Goal: Navigation & Orientation: Find specific page/section

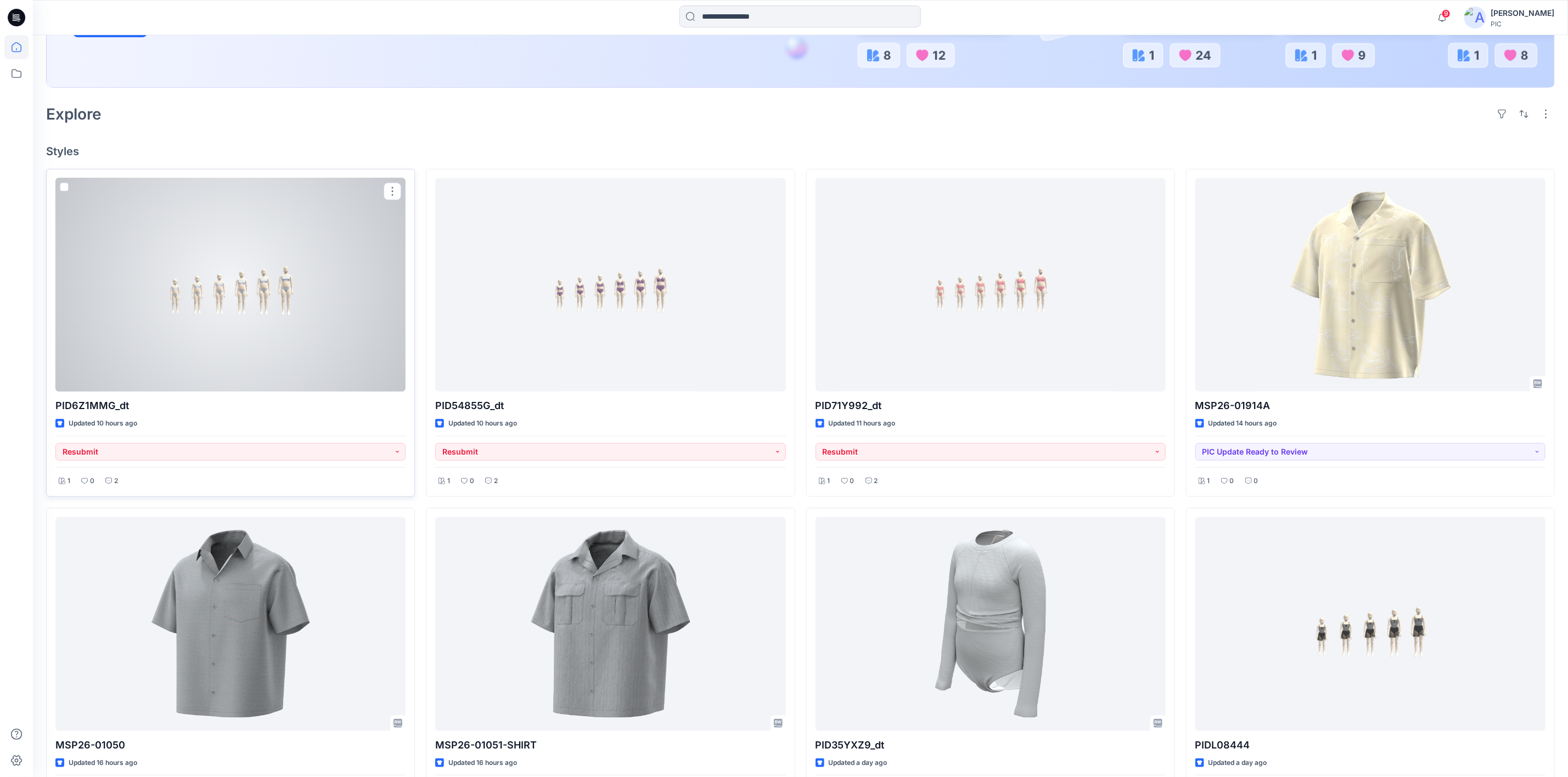
scroll to position [274, 0]
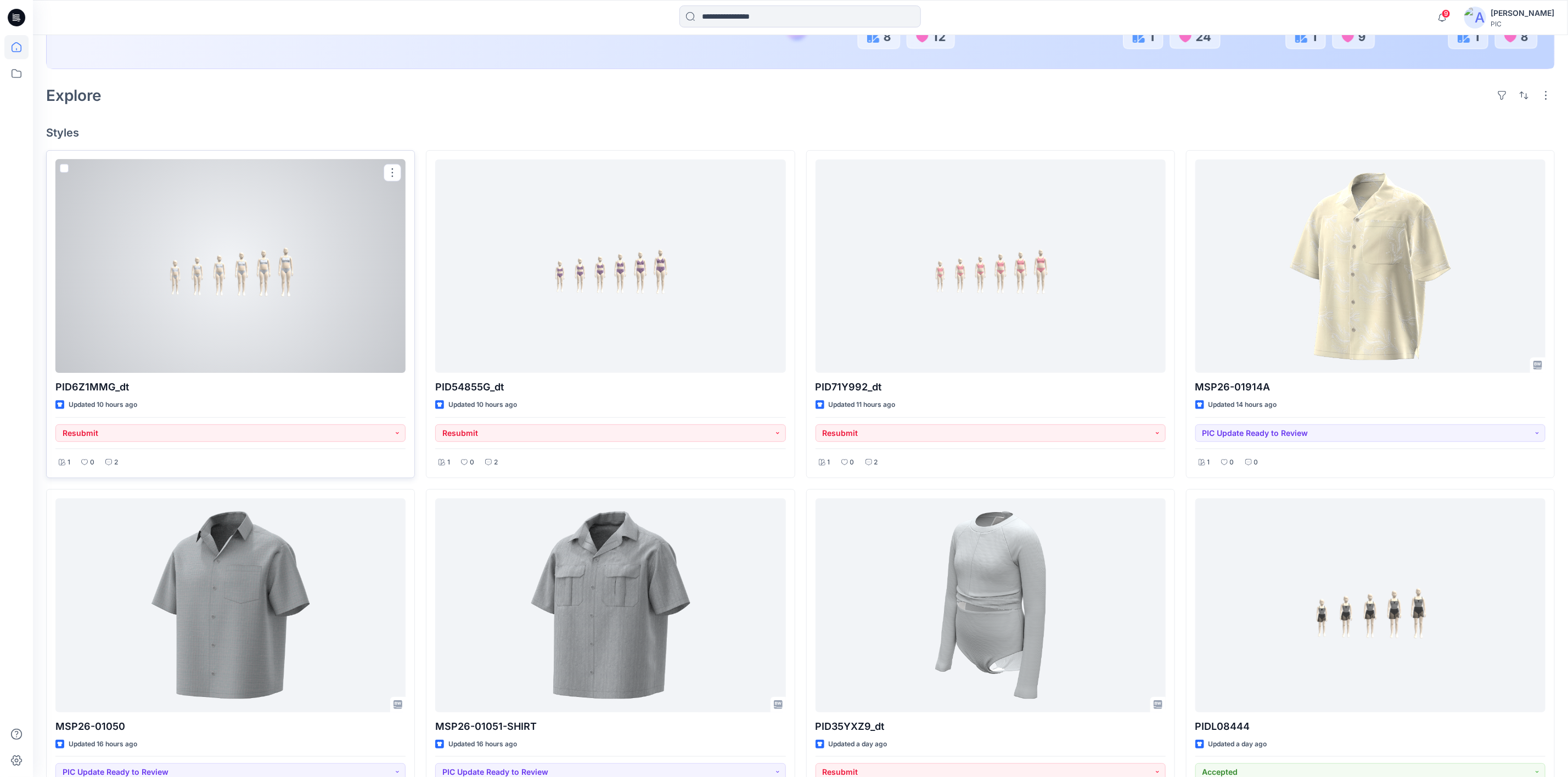
click at [292, 322] on div at bounding box center [230, 266] width 350 height 213
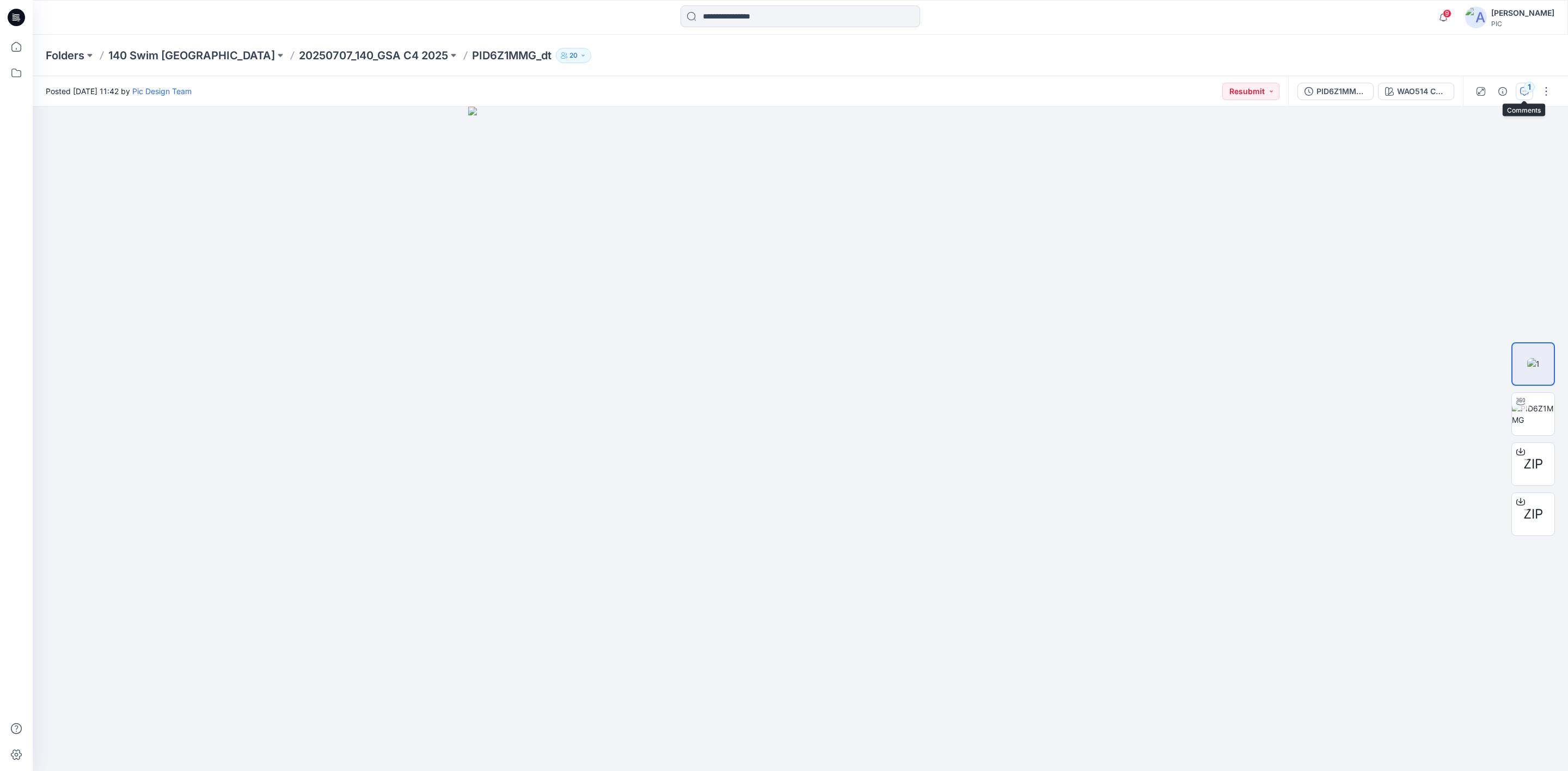
click at [1523, 84] on button "1" at bounding box center [1525, 91] width 17 height 17
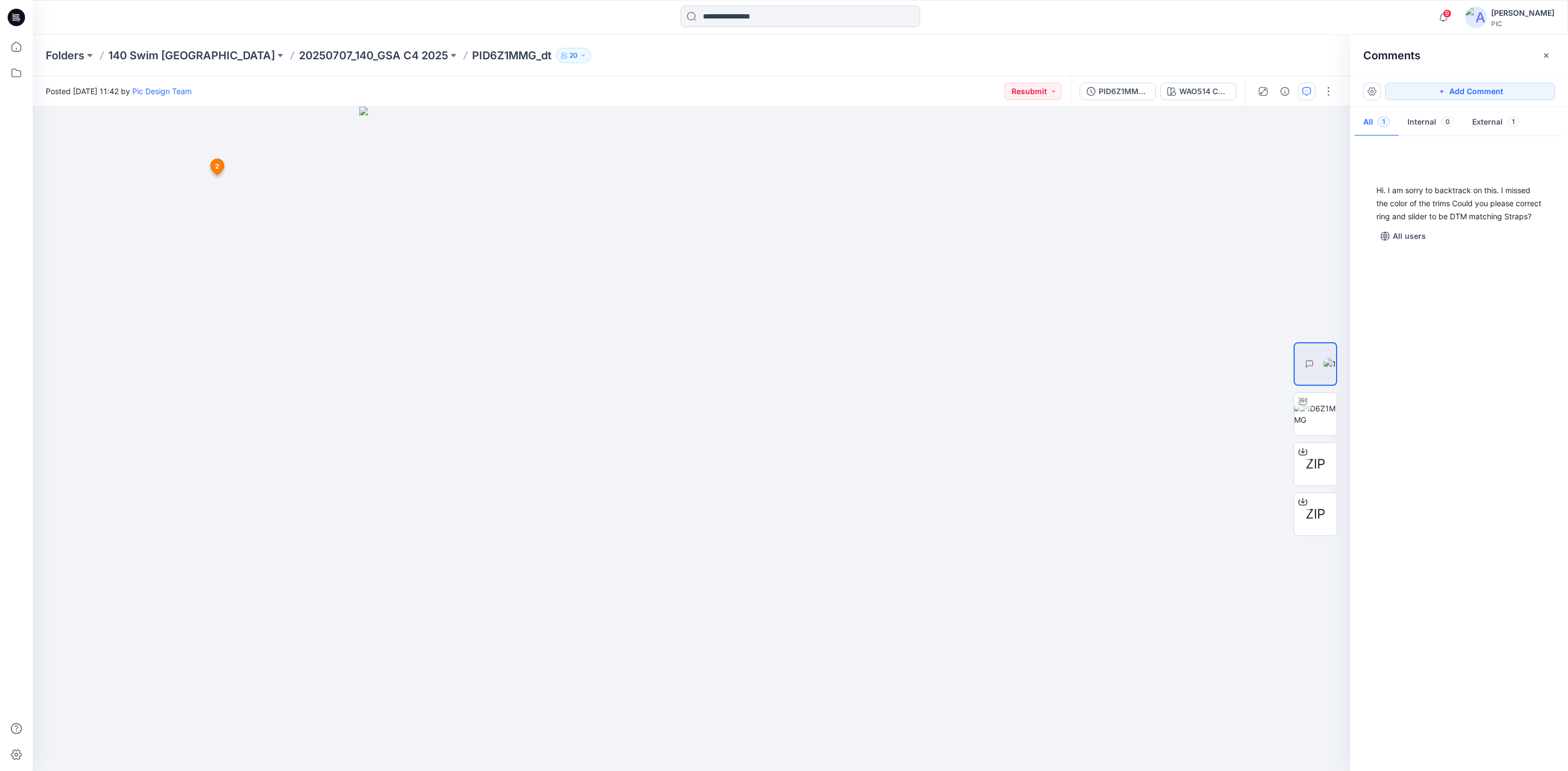
click at [1410, 348] on div "Hi. I am sorry to backtrack on this. I missed the color of the trims Could you …" at bounding box center [1459, 451] width 218 height 624
click at [1447, 364] on div "GV 2 George Voulgaris August 13, 2025 21:11 Hi. I am sorry to backtrack on this…" at bounding box center [1459, 451] width 218 height 624
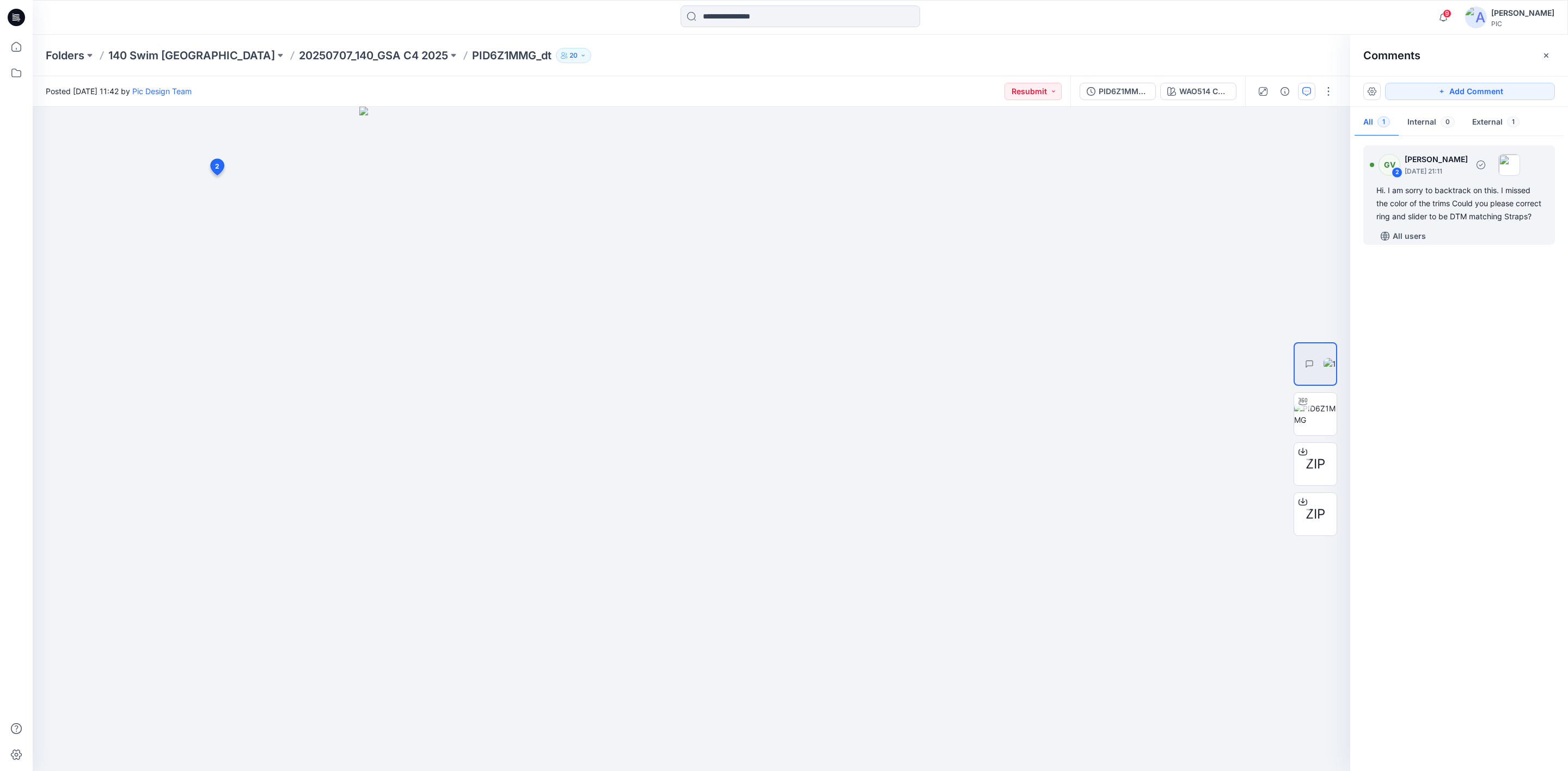
click at [1454, 196] on div "Hi. I am sorry to backtrack on this. I missed the color of the trims Could you …" at bounding box center [1459, 203] width 166 height 39
click at [288, 315] on div "Reply" at bounding box center [290, 310] width 179 height 24
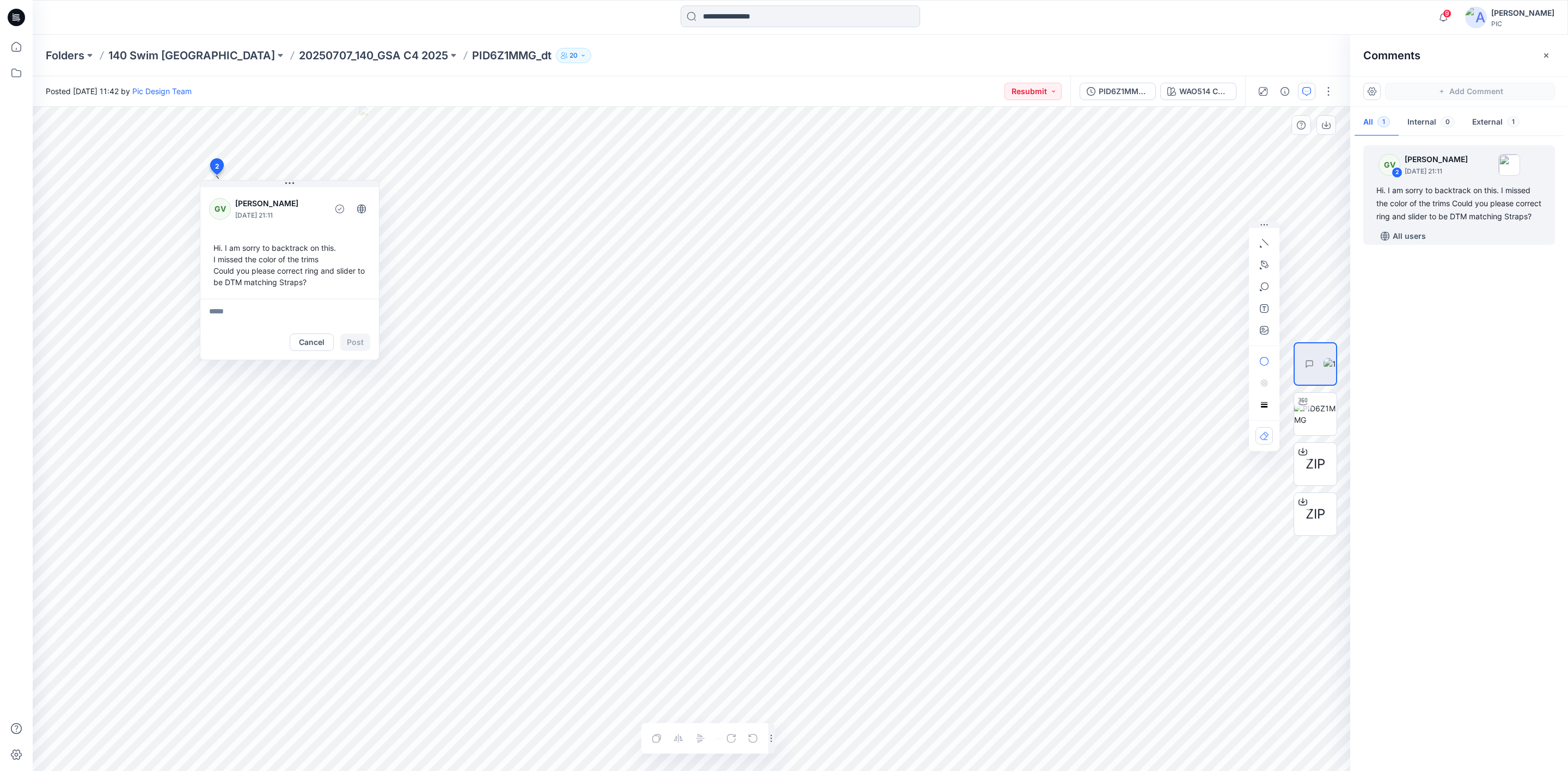
click at [1474, 342] on div "GV 2 George Voulgaris August 13, 2025 21:11 Hi. I am sorry to backtrack on this…" at bounding box center [1459, 451] width 218 height 624
click at [1312, 408] on img at bounding box center [1315, 414] width 42 height 23
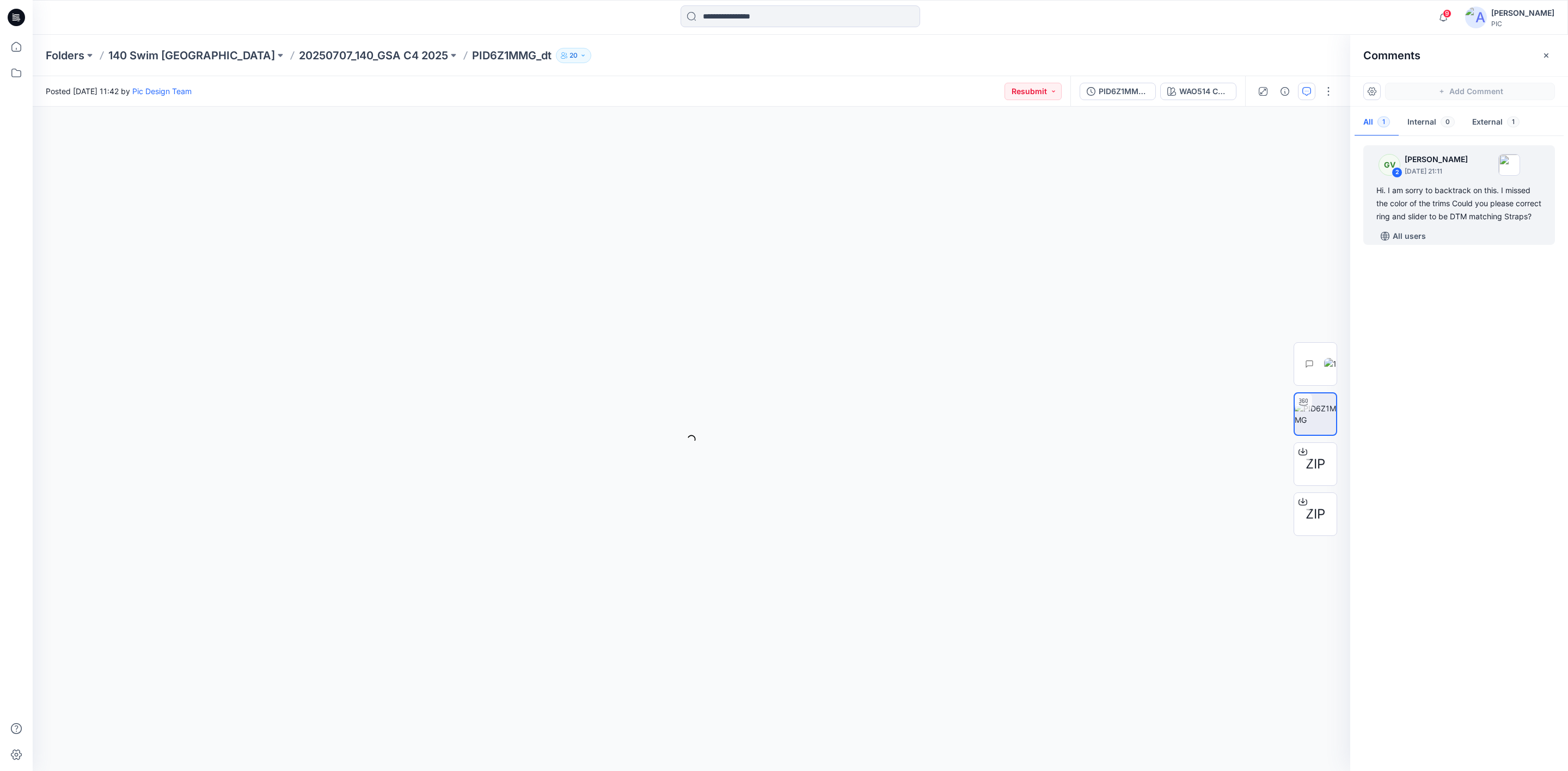
click at [668, 567] on div "3" at bounding box center [692, 439] width 1318 height 665
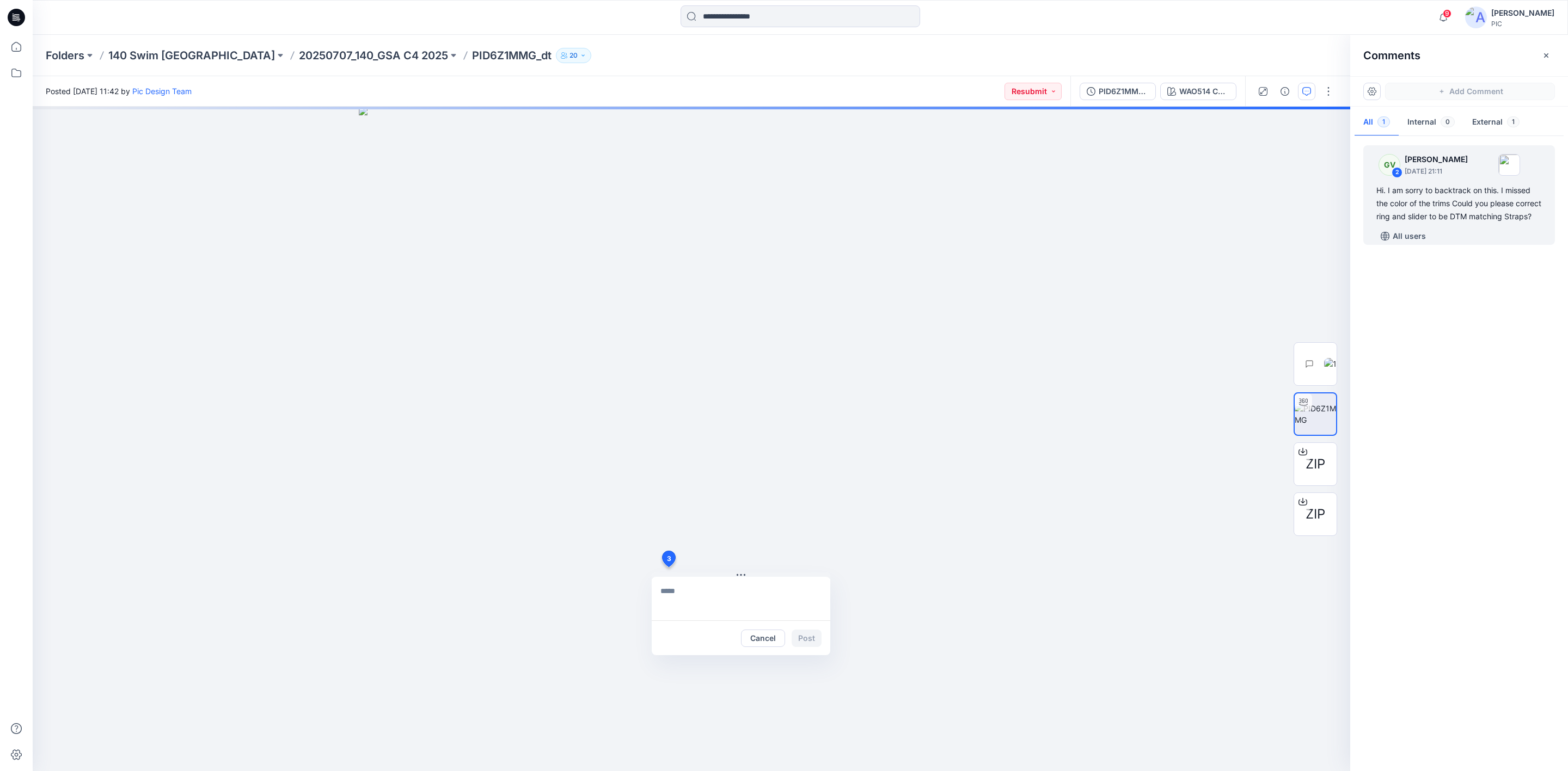
click at [869, 484] on div "3 Cancel Post" at bounding box center [692, 439] width 1318 height 665
click at [1511, 493] on div "GV 2 George Voulgaris August 13, 2025 21:11 Hi. I am sorry to backtrack on this…" at bounding box center [1459, 451] width 218 height 624
click at [766, 636] on button "Cancel" at bounding box center [763, 638] width 44 height 17
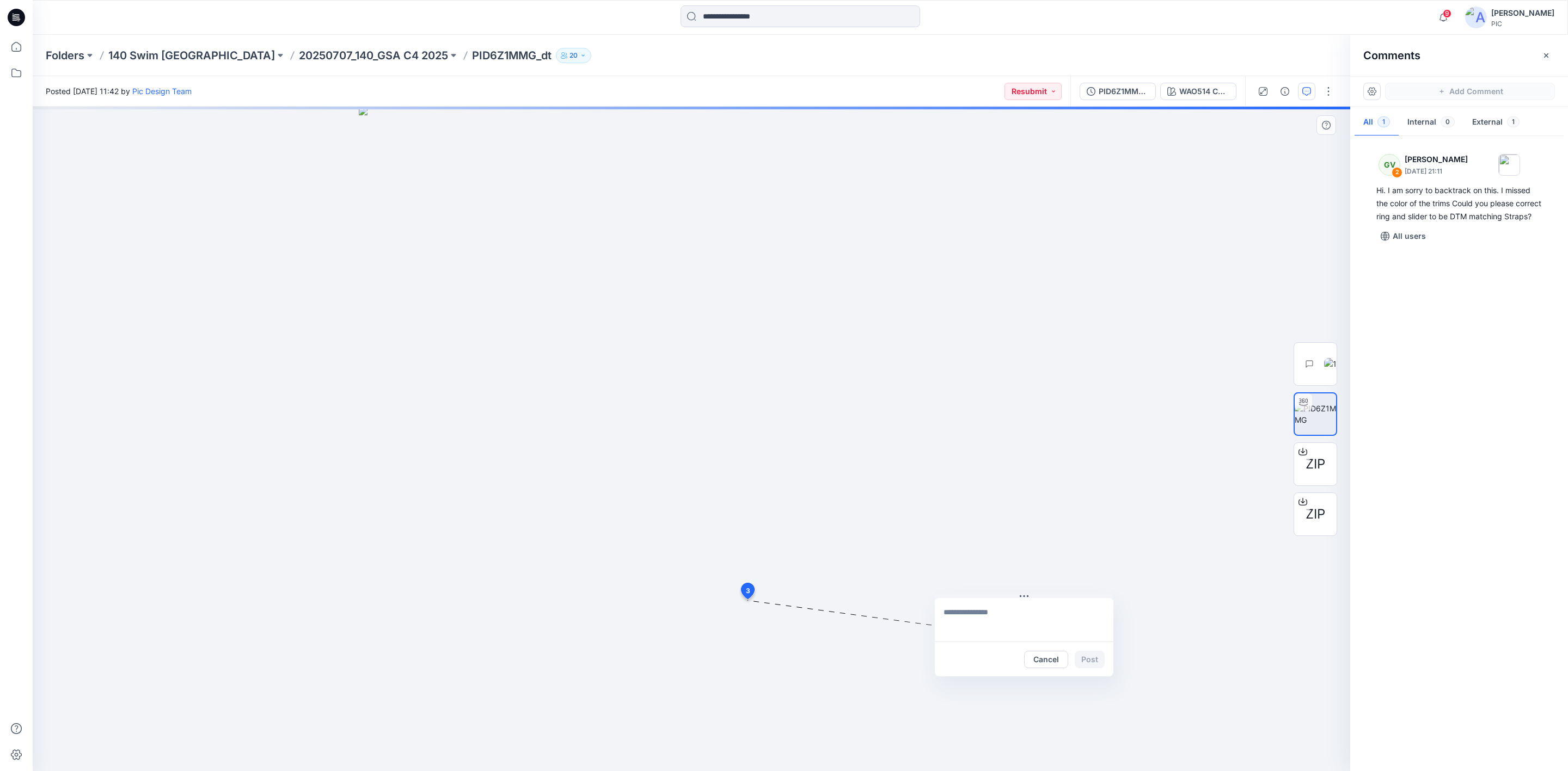
drag, startPoint x: 747, startPoint y: 599, endPoint x: 956, endPoint y: 586, distance: 209.4
click at [956, 586] on div "3 Cancel Post" at bounding box center [692, 439] width 1318 height 665
click at [1040, 661] on button "Cancel" at bounding box center [1049, 659] width 44 height 17
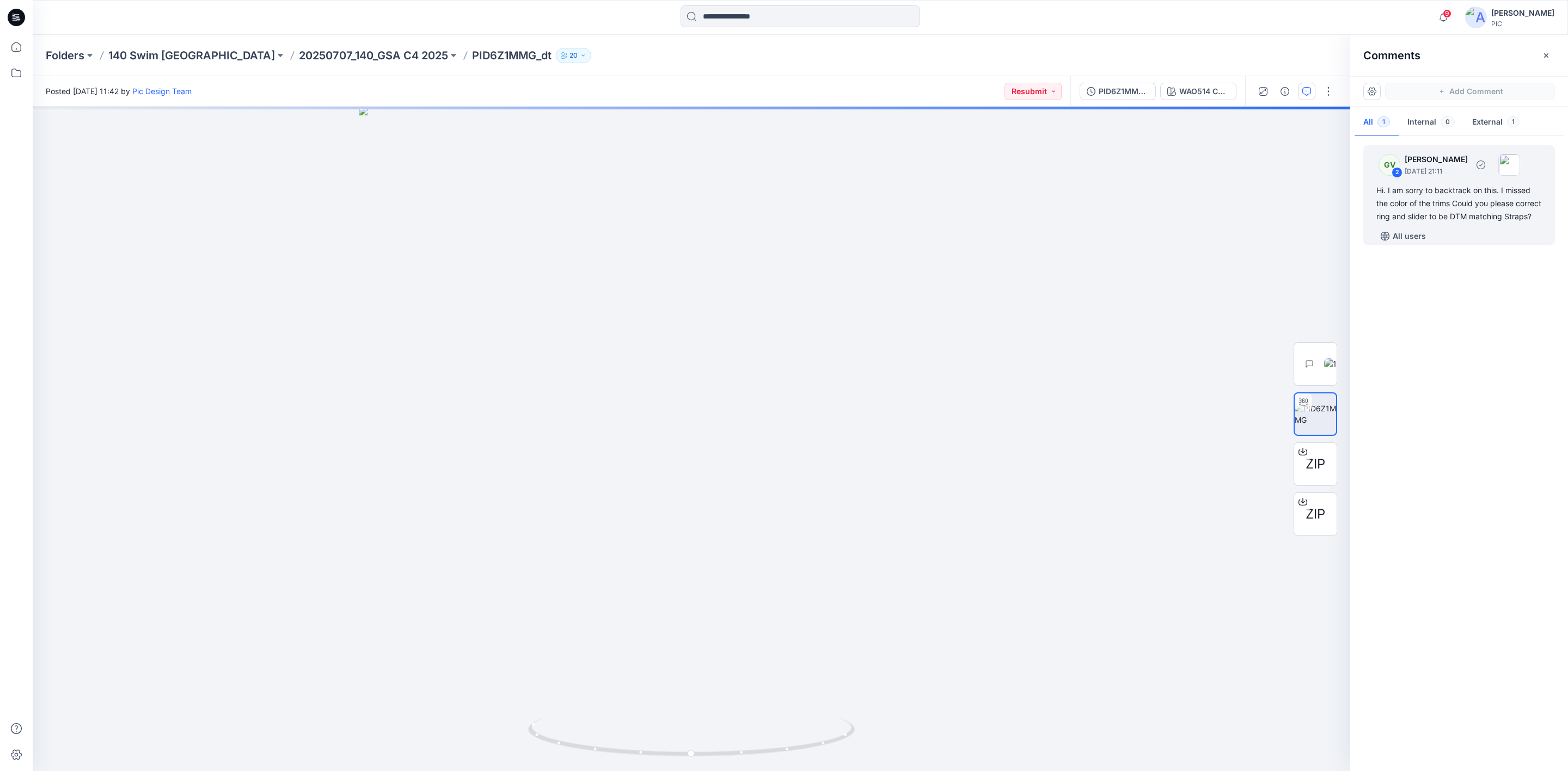
click at [1403, 209] on div "Hi. I am sorry to backtrack on this. I missed the color of the trims Could you …" at bounding box center [1459, 203] width 166 height 39
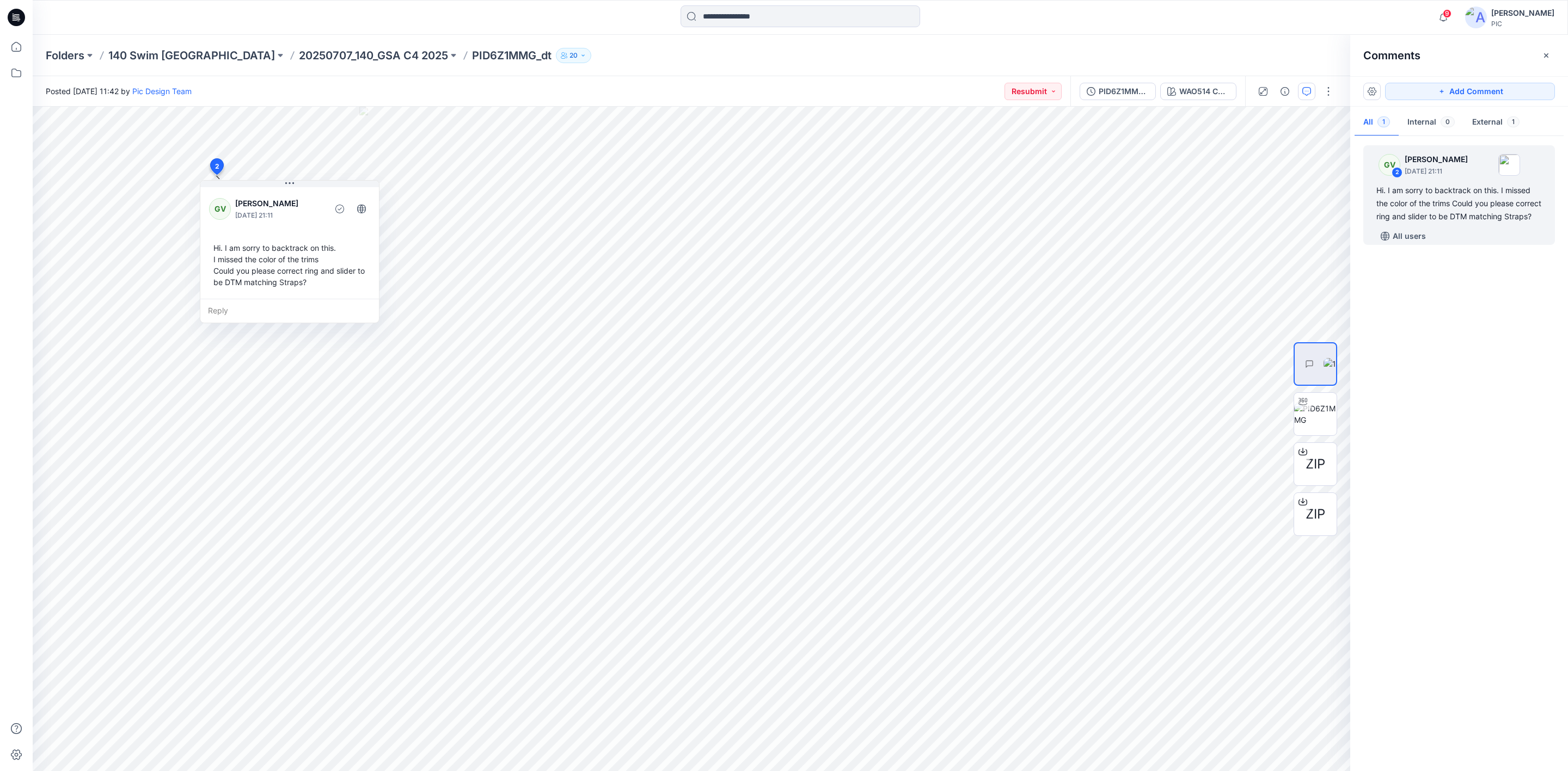
click at [311, 47] on div "Folders 140 Swim USA 20250707_140_GSA C4 2025 PID6Z1MMG_dt 20" at bounding box center [800, 55] width 1535 height 42
click at [304, 58] on p "20250707_140_GSA C4 2025" at bounding box center [373, 55] width 149 height 16
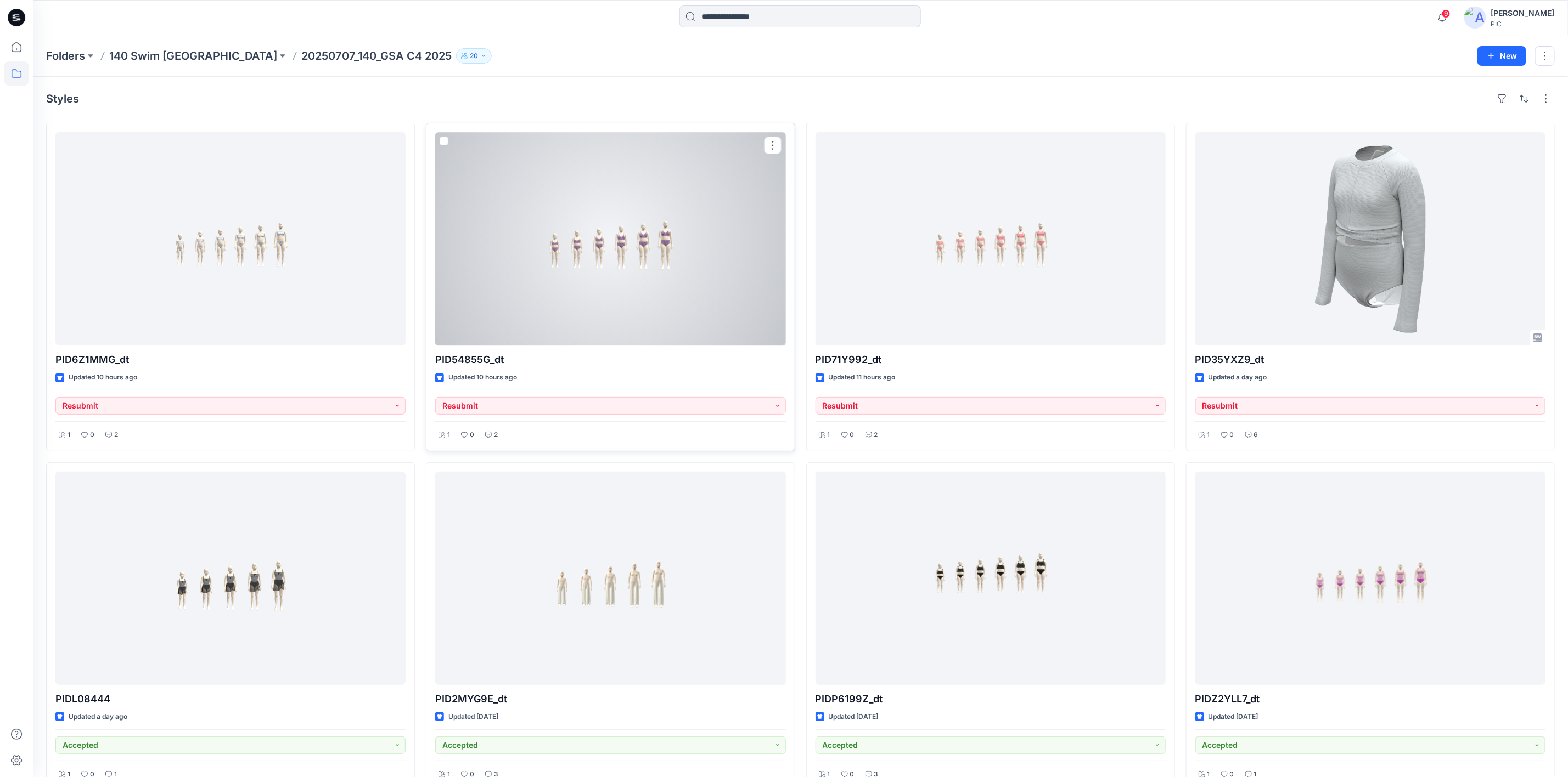
click at [606, 251] on div at bounding box center [610, 238] width 350 height 213
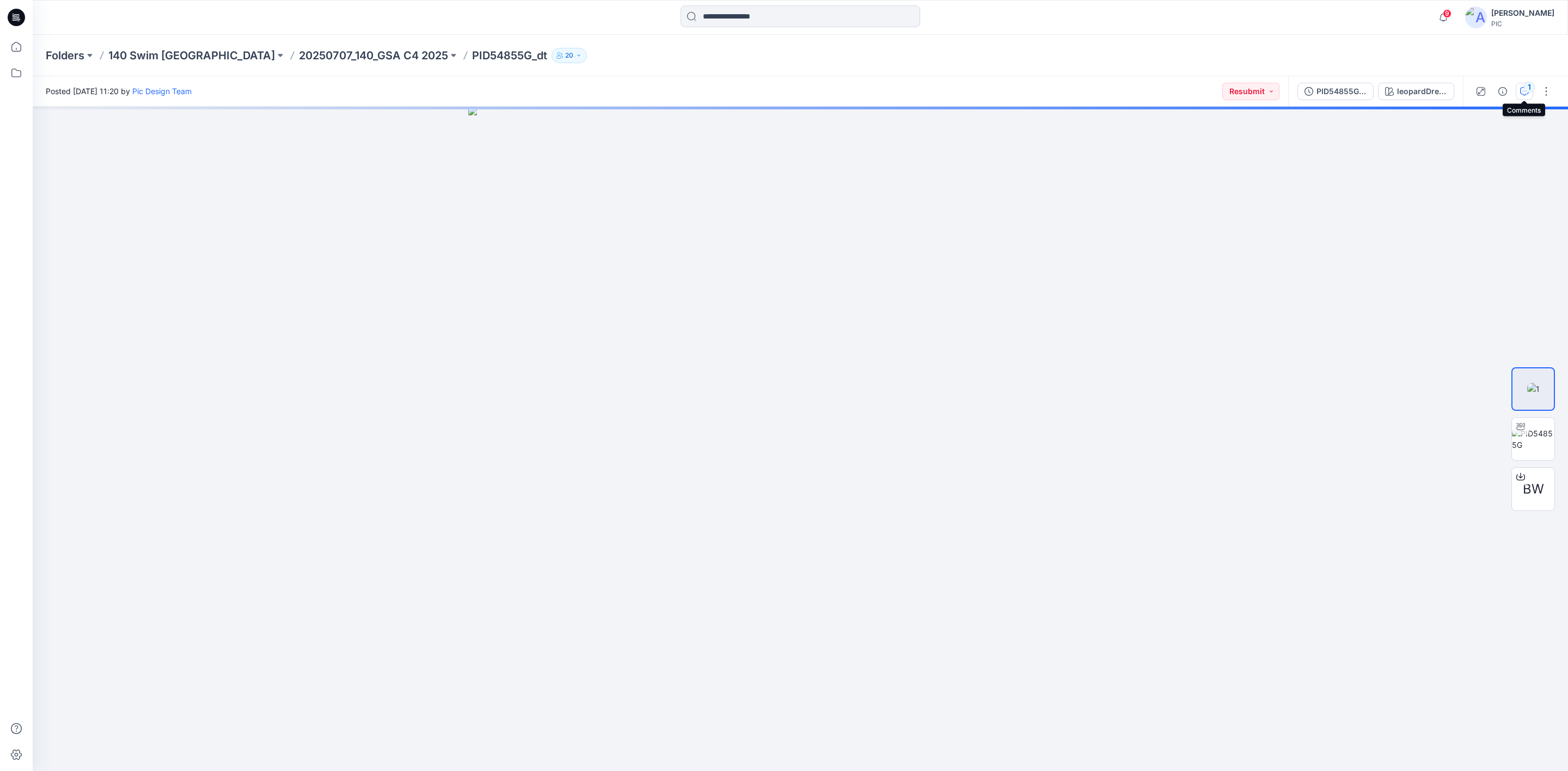
click at [1526, 89] on div "1" at bounding box center [1529, 88] width 11 height 11
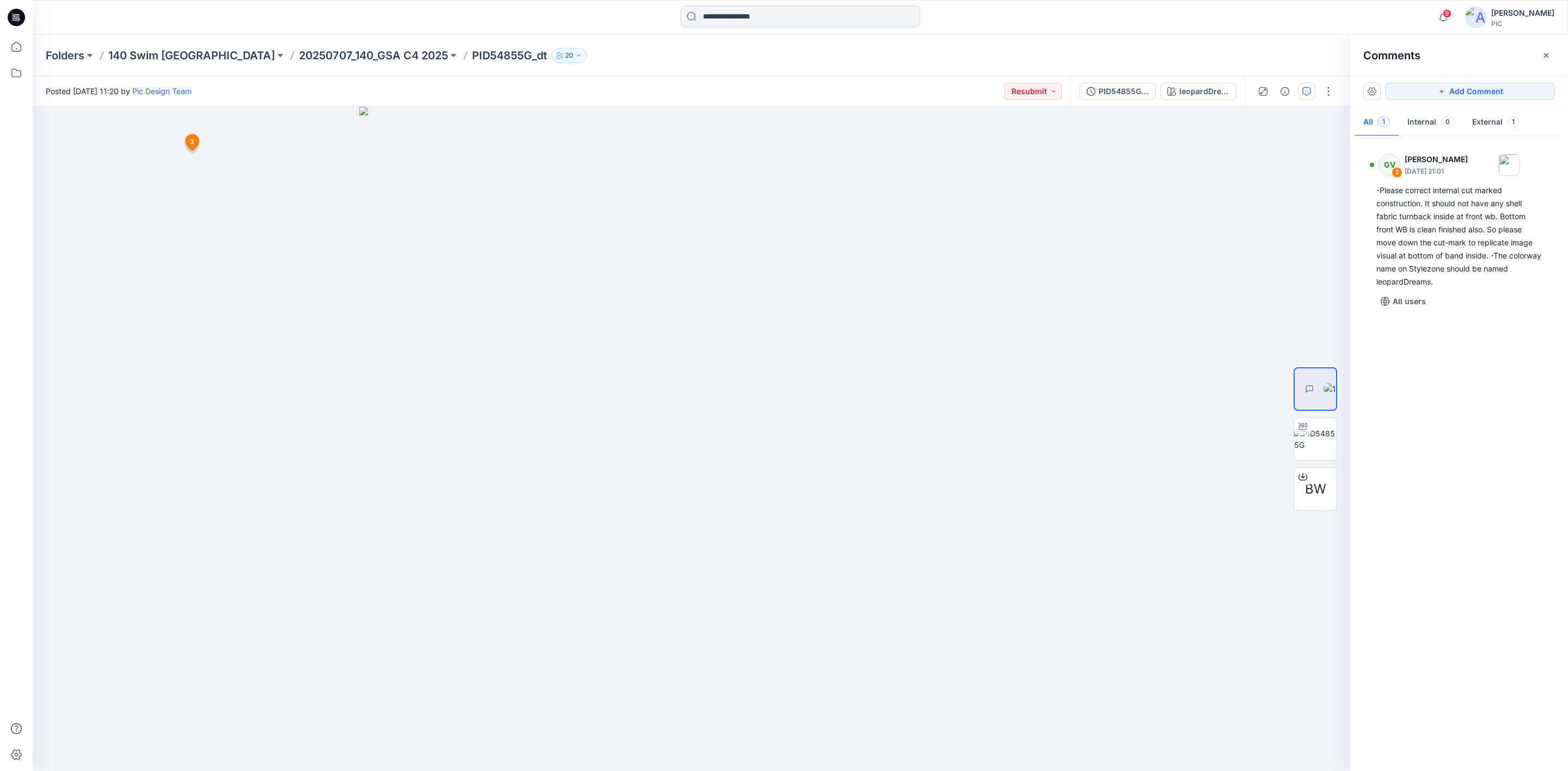
click at [1425, 397] on div "GV 2 George Voulgaris August 13, 2025 21:01 -Please correct internal cut marked…" at bounding box center [1459, 451] width 218 height 624
click at [1102, 92] on div "PID54855G_gsa_V1" at bounding box center [1123, 91] width 50 height 12
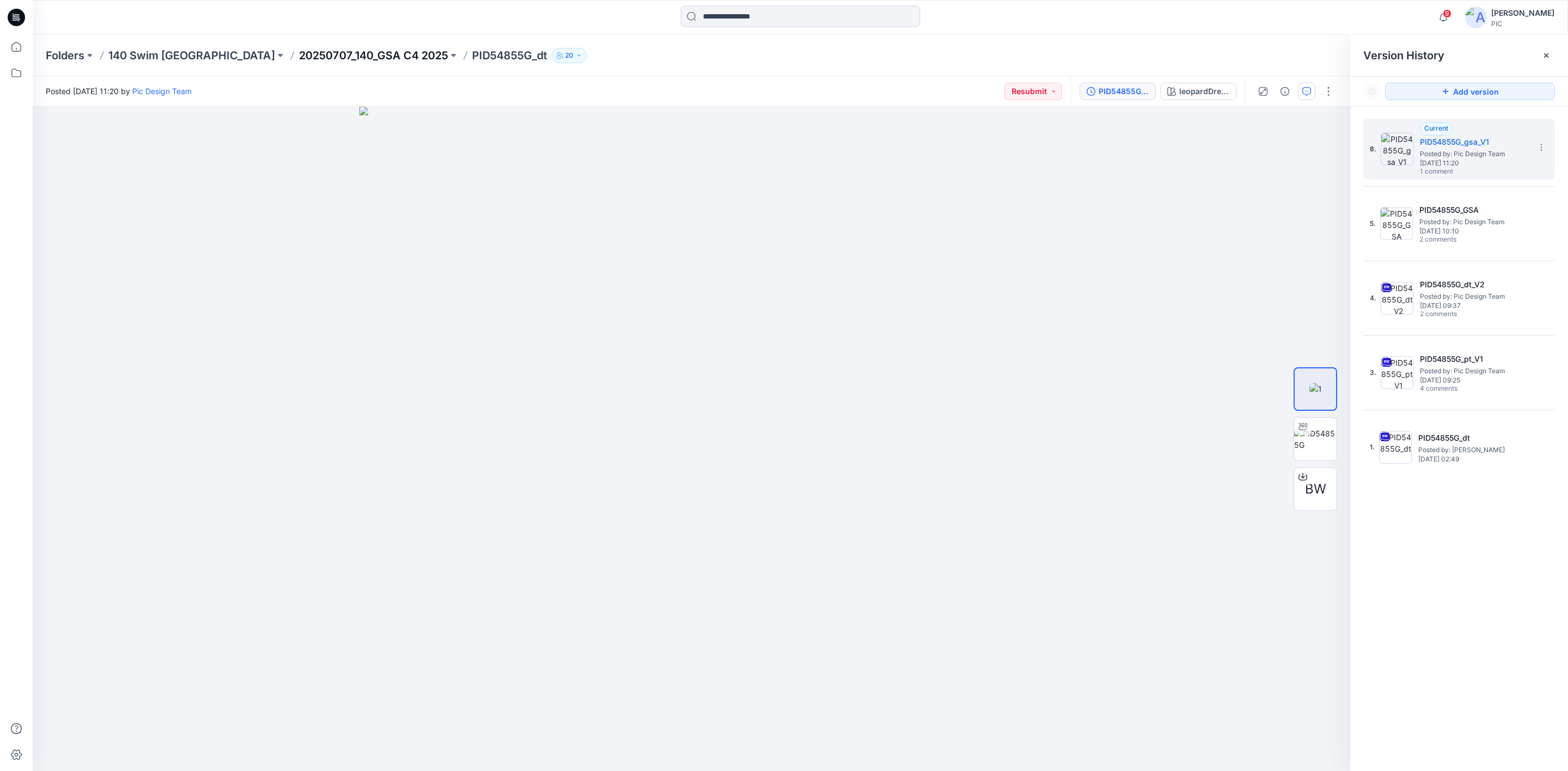
click at [299, 51] on p "20250707_140_GSA C4 2025" at bounding box center [373, 55] width 149 height 16
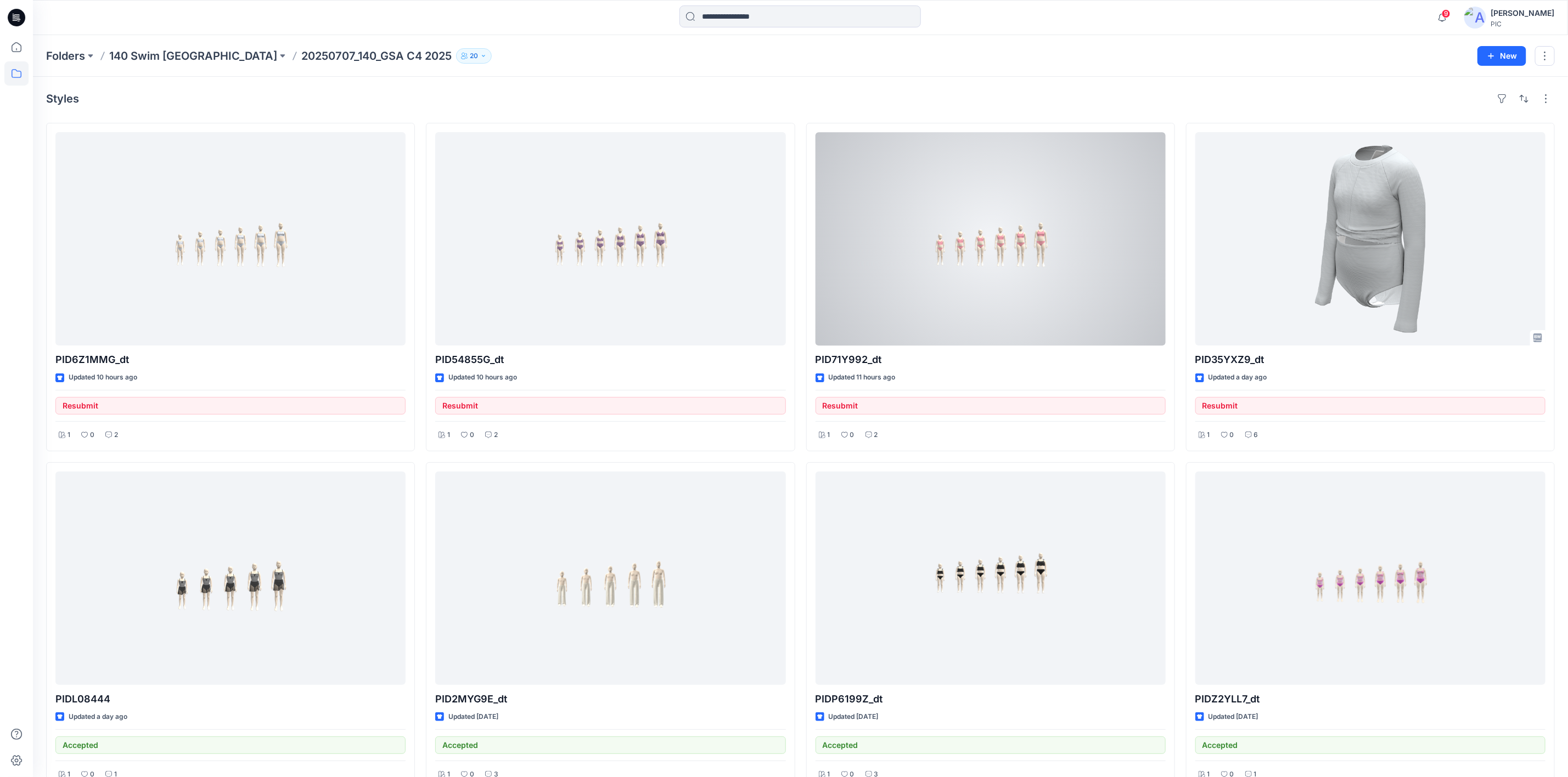
click at [992, 238] on div at bounding box center [990, 238] width 350 height 213
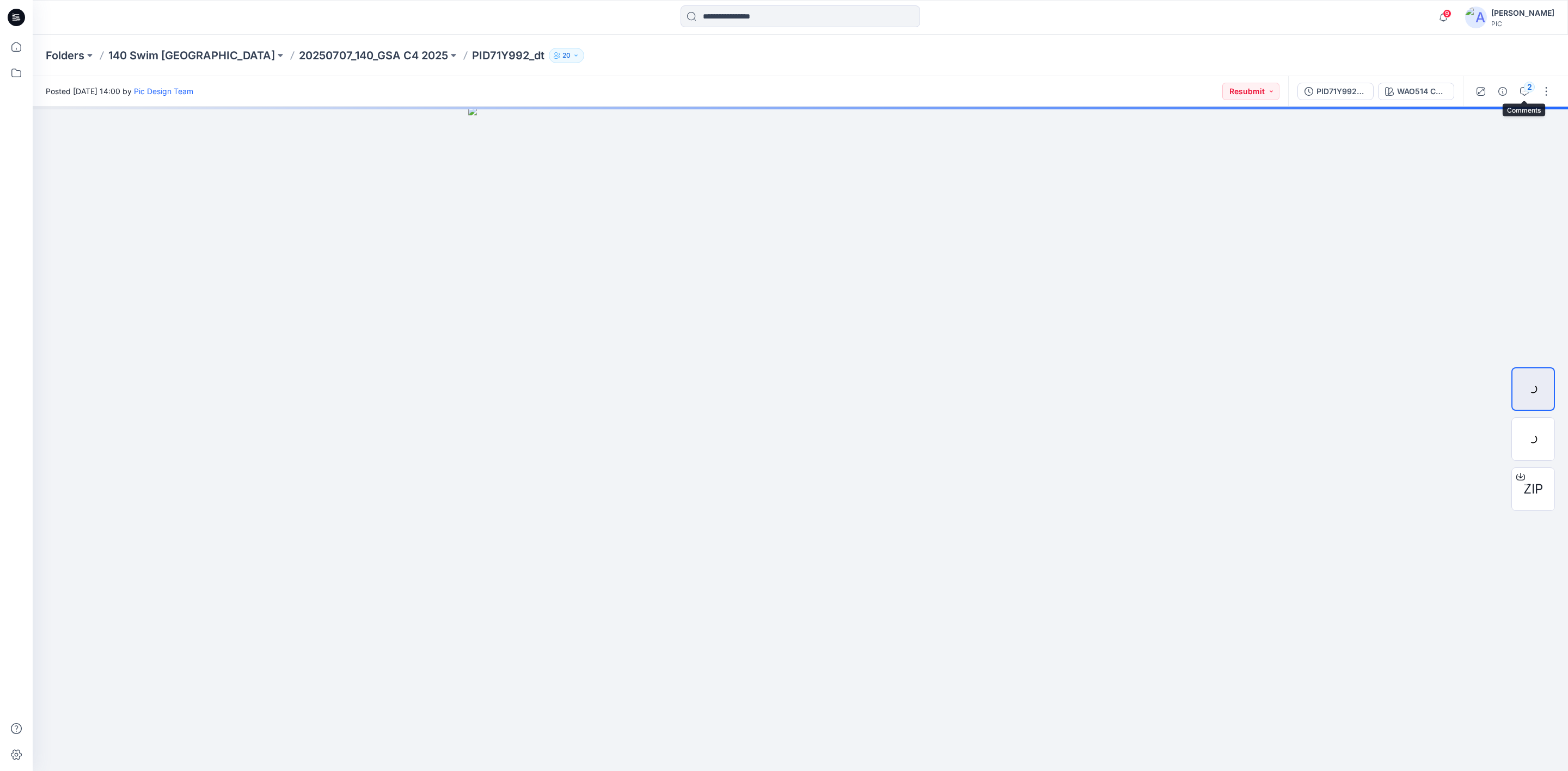
click at [1527, 91] on div "2" at bounding box center [1529, 88] width 11 height 11
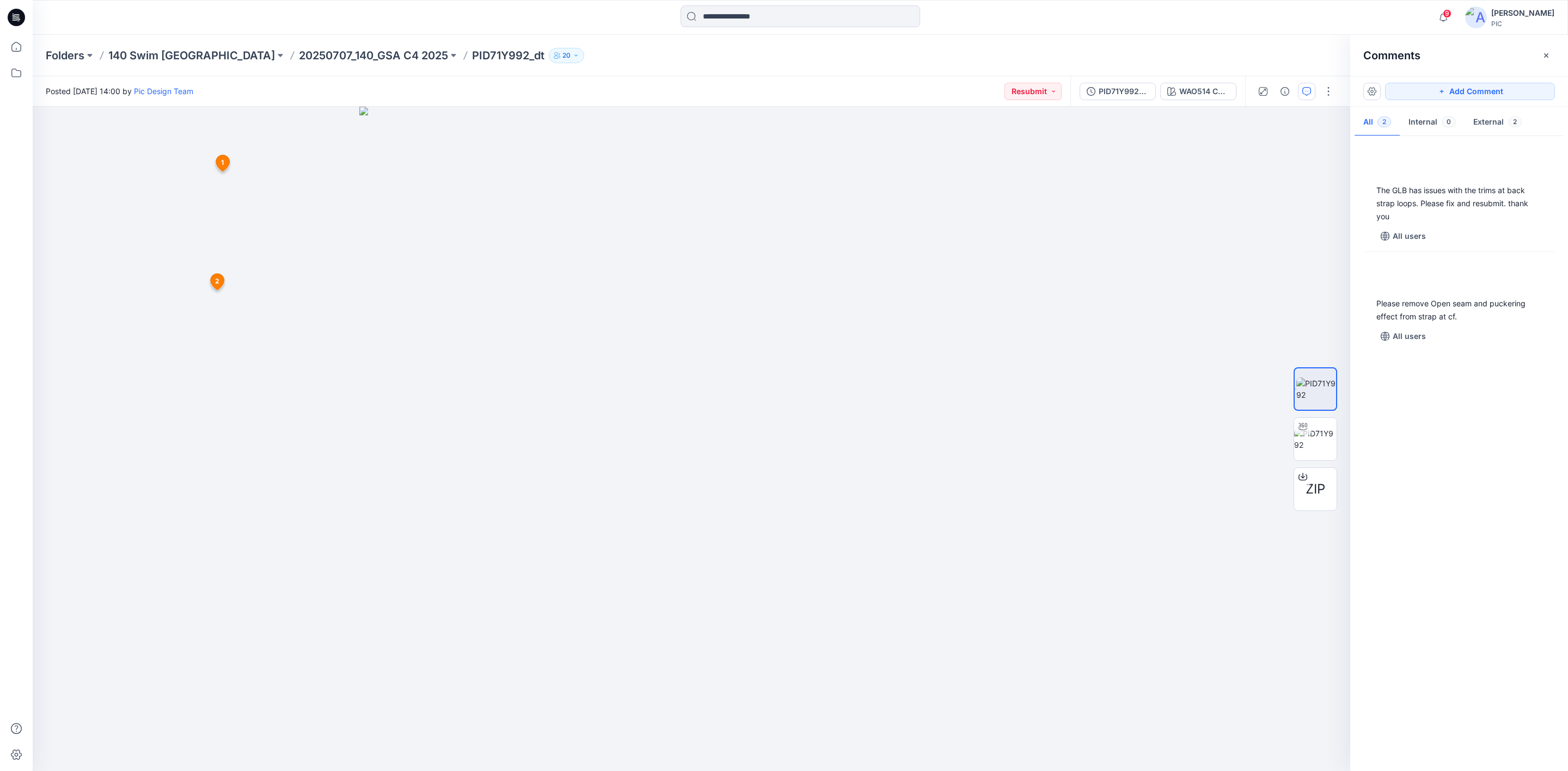
click at [1447, 443] on div "The GLB has issues with the trims at back strap loops. Please fix and resubmit.…" at bounding box center [1459, 451] width 218 height 624
click at [299, 55] on p "20250707_140_GSA C4 2025" at bounding box center [373, 55] width 149 height 16
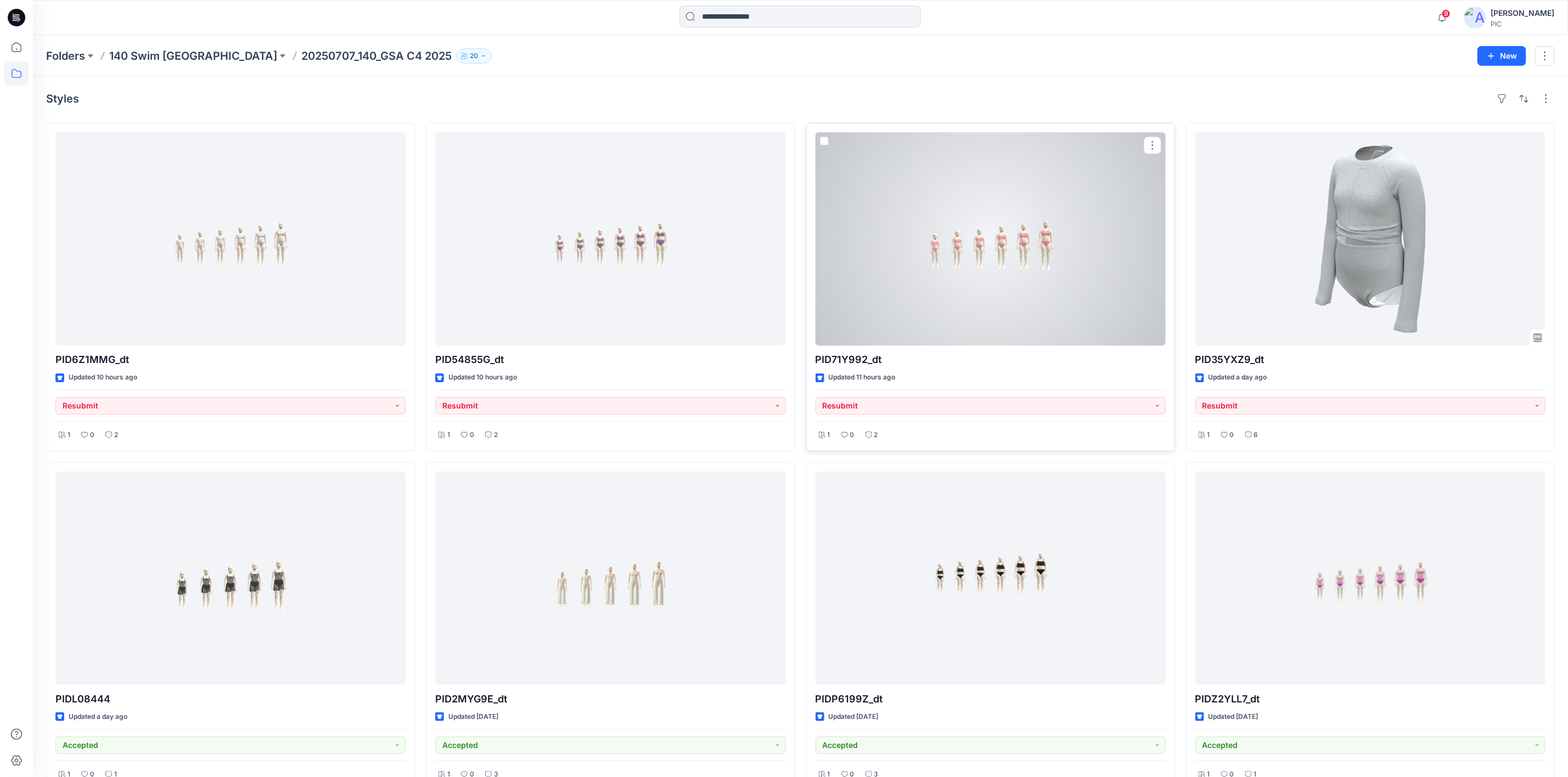
click at [990, 262] on div at bounding box center [990, 238] width 350 height 213
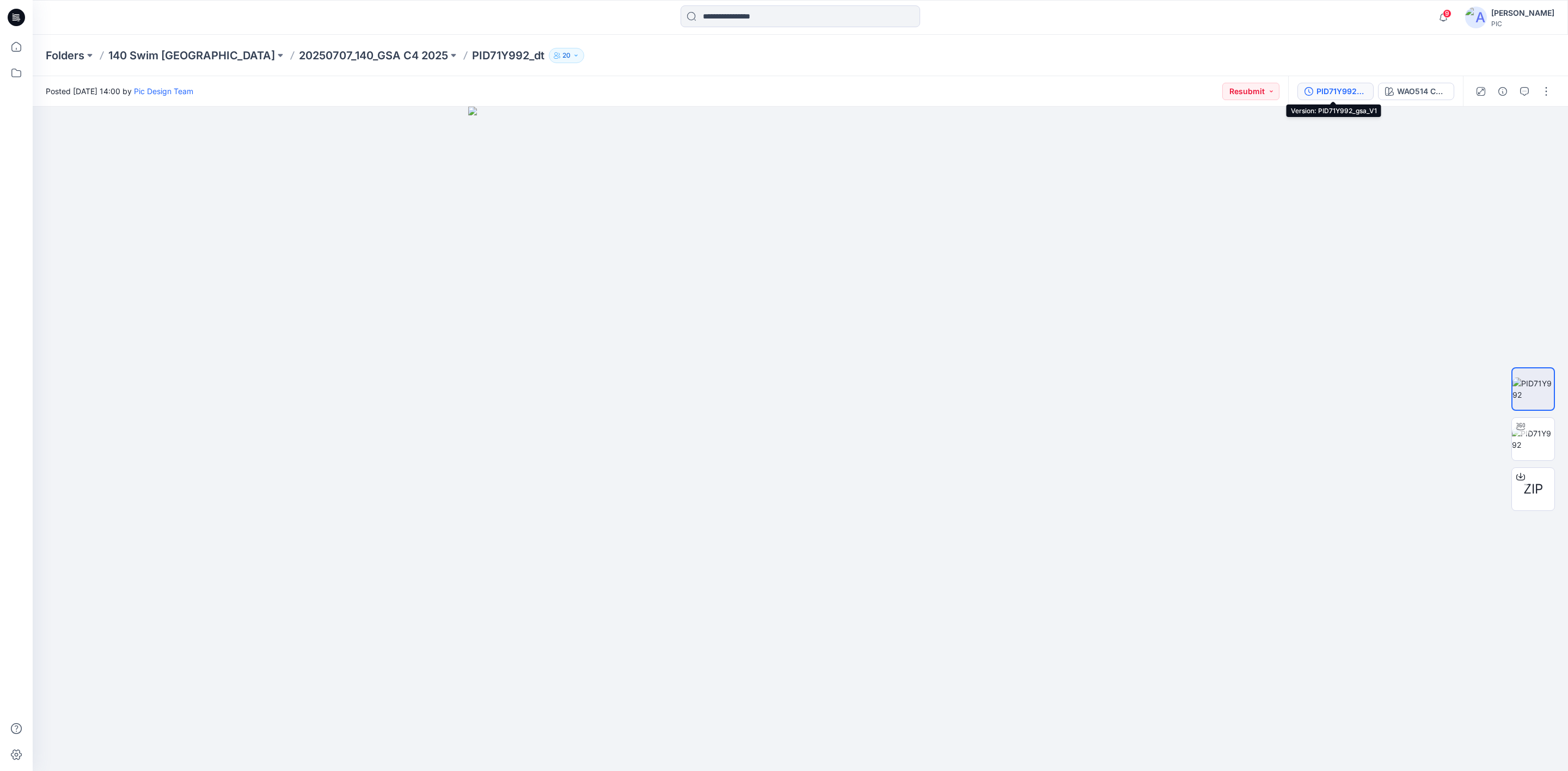
click at [1351, 86] on div "PID71Y992_gsa_V1" at bounding box center [1341, 91] width 50 height 12
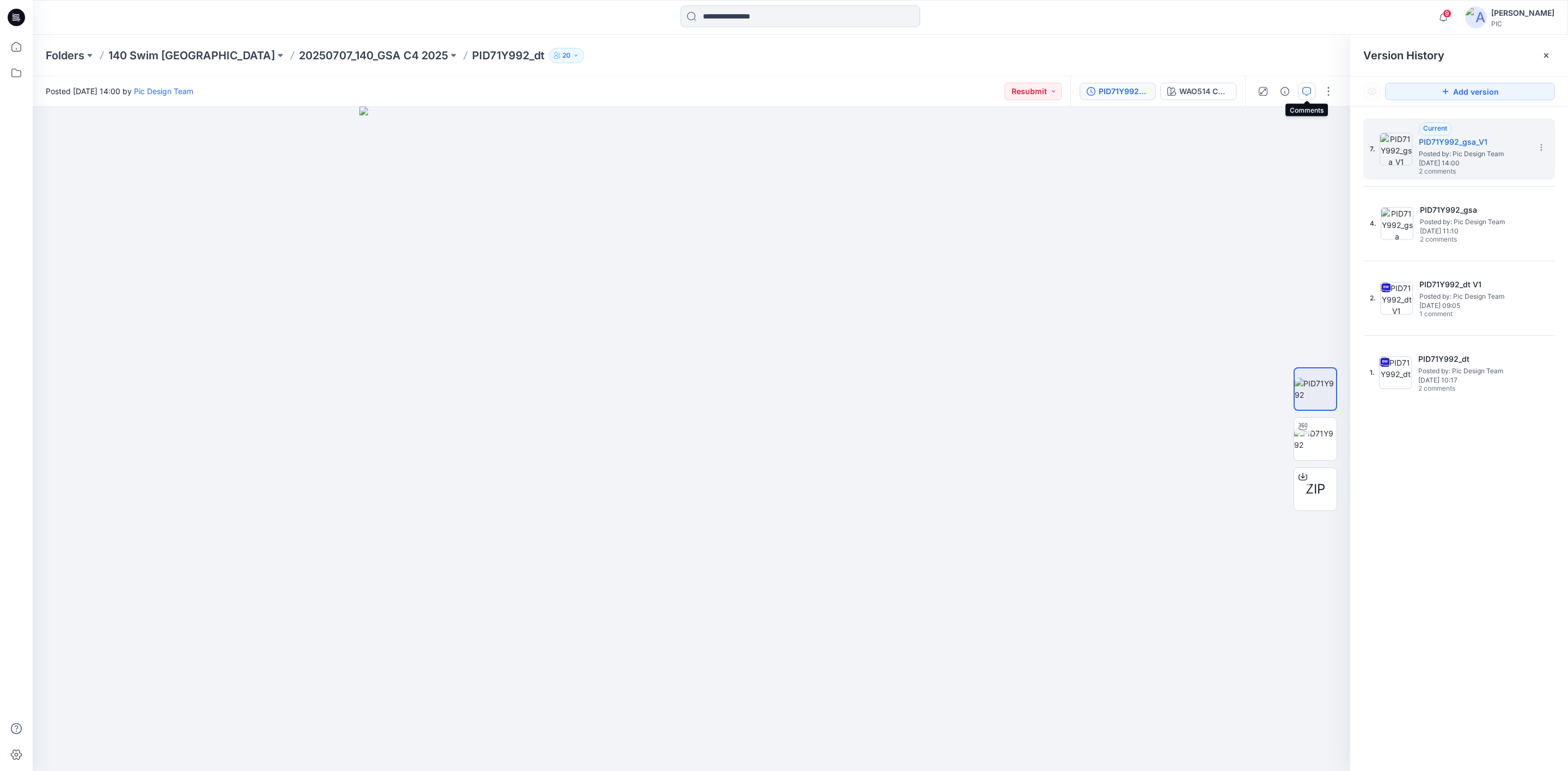
drag, startPoint x: 1308, startPoint y: 92, endPoint x: 1302, endPoint y: 92, distance: 6.0
click at [1304, 92] on icon "button" at bounding box center [1307, 91] width 9 height 9
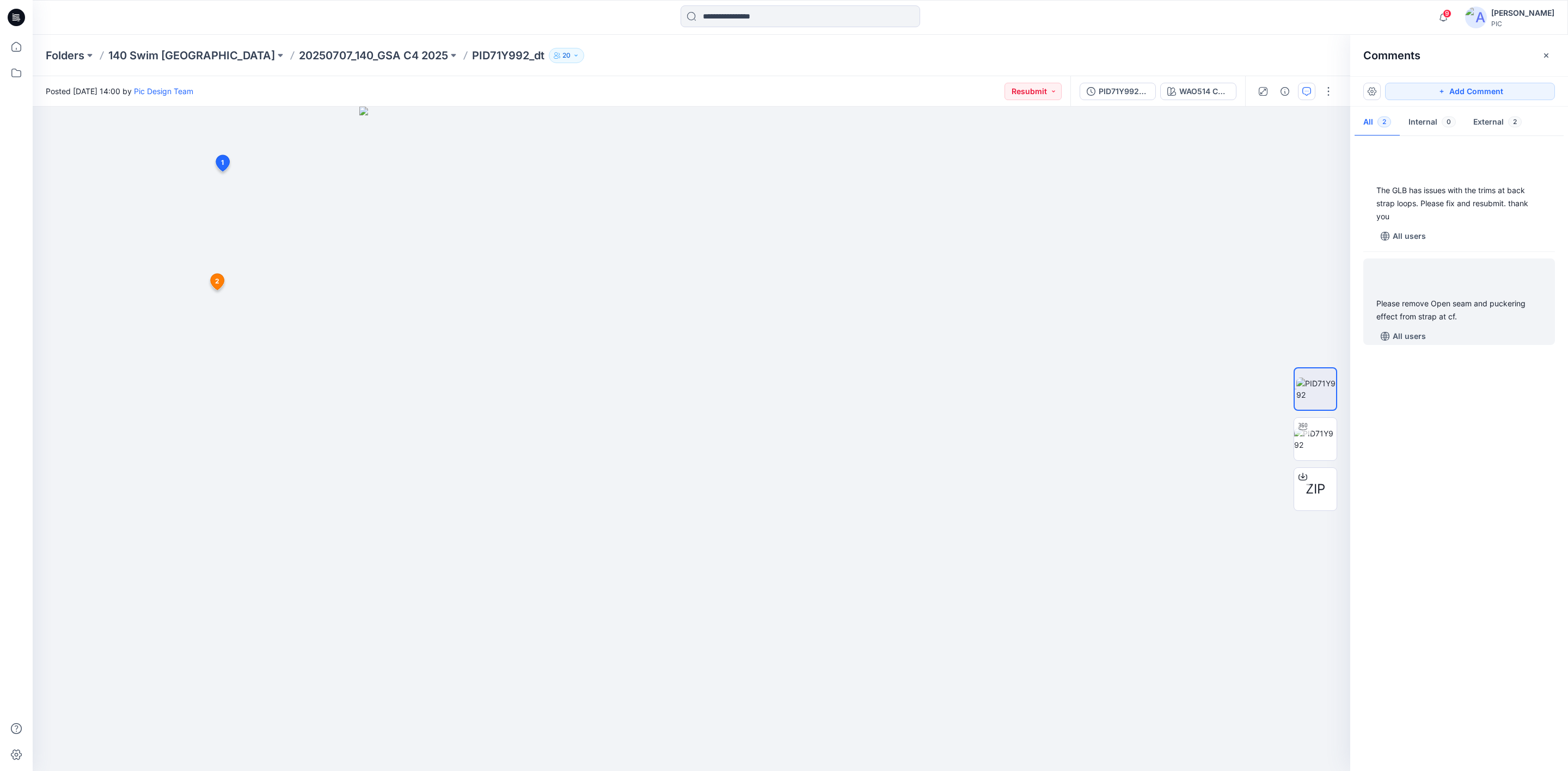
click at [1418, 309] on div "Please remove Open seam and puckering effect from strap at cf." at bounding box center [1459, 310] width 166 height 26
click at [296, 241] on div "Please remove Open seam and puckering effect from strap at cf." at bounding box center [295, 250] width 161 height 32
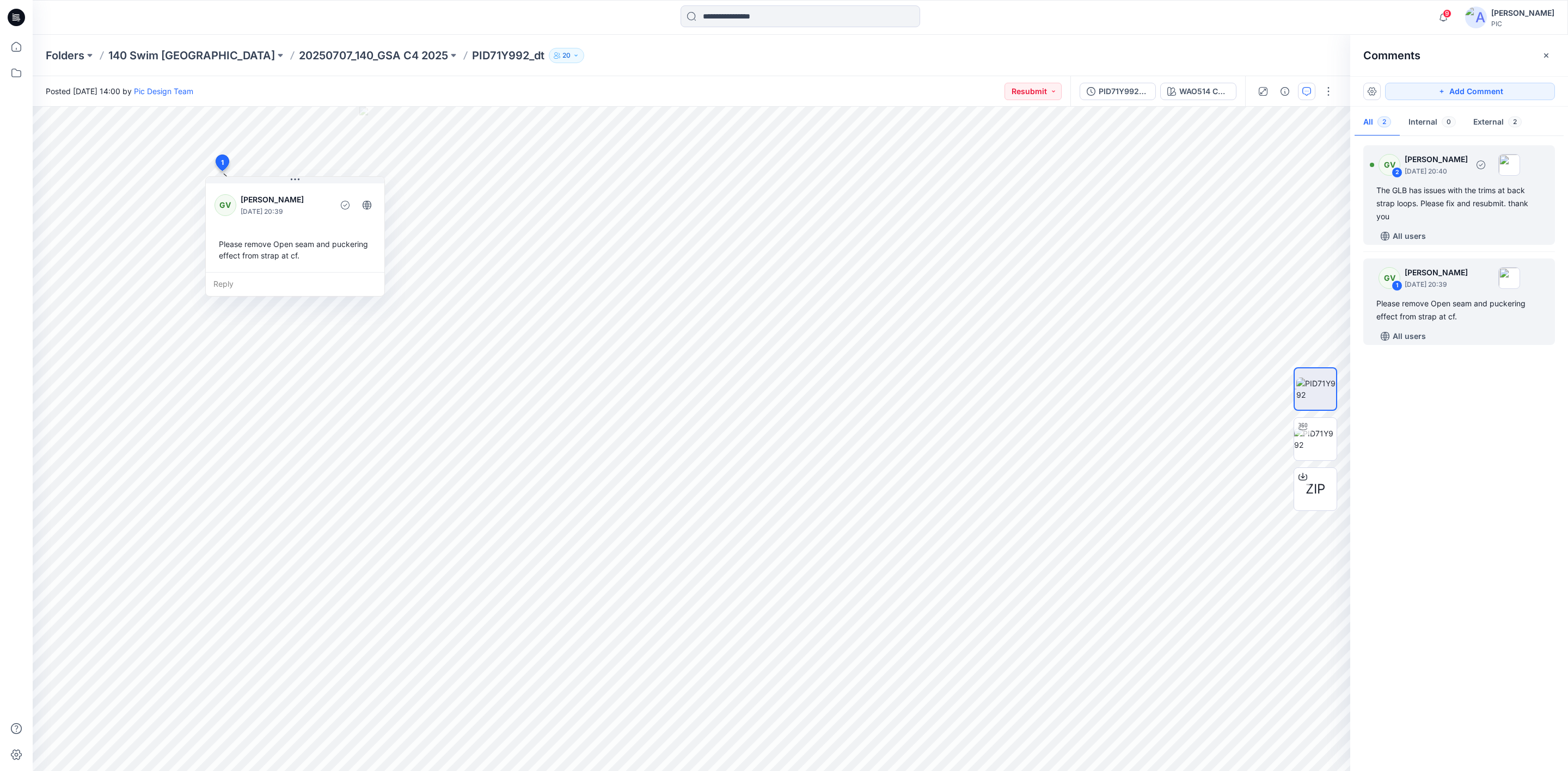
click at [1456, 201] on div "The GLB has issues with the trims at back strap loops. Please fix and resubmit.…" at bounding box center [1459, 203] width 166 height 39
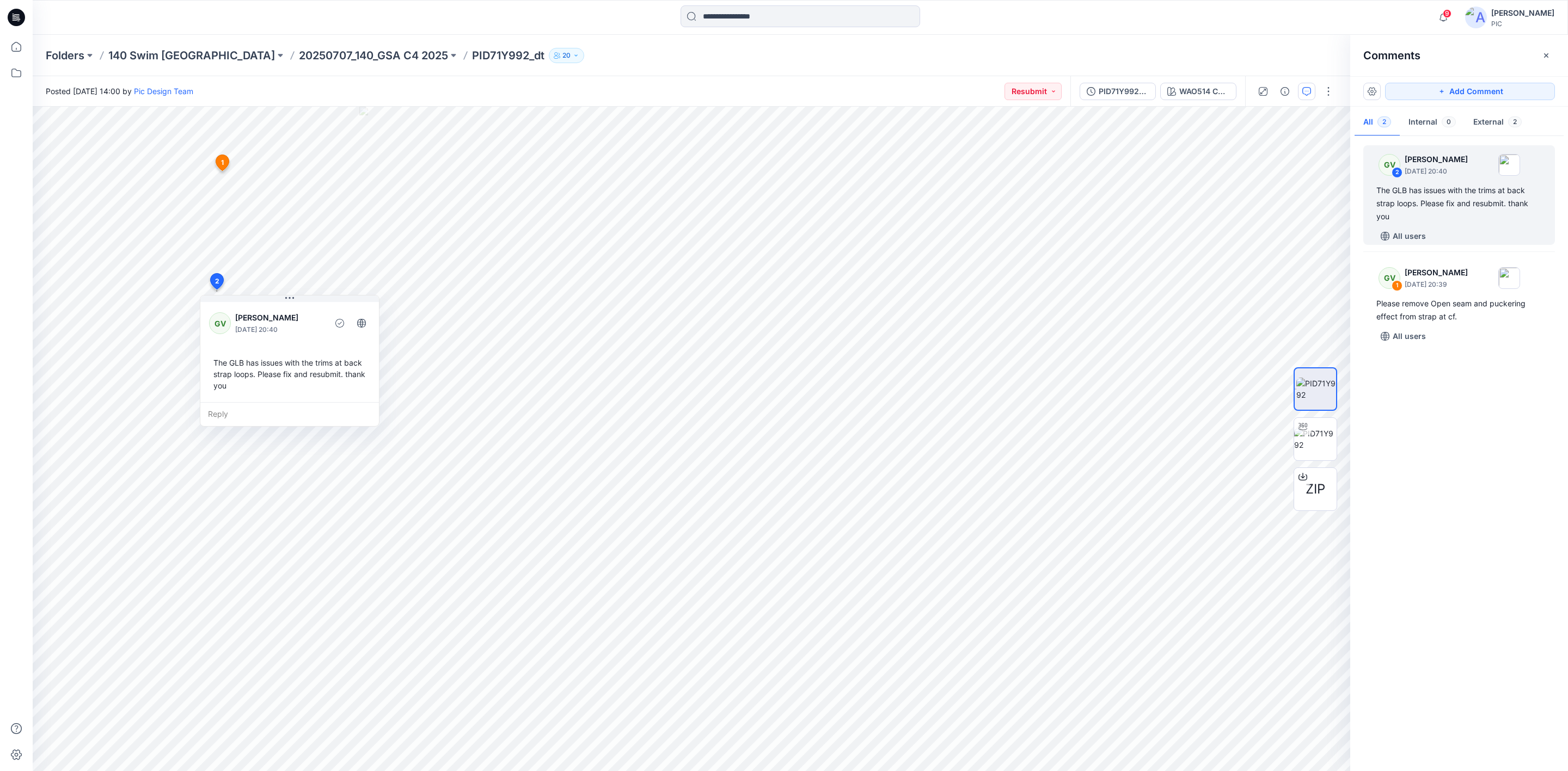
click at [1410, 417] on div "GV 2 George Voulgaris August 13, 2025 20:40 The GLB has issues with the trims a…" at bounding box center [1459, 451] width 218 height 624
click at [1321, 433] on img at bounding box center [1315, 439] width 42 height 23
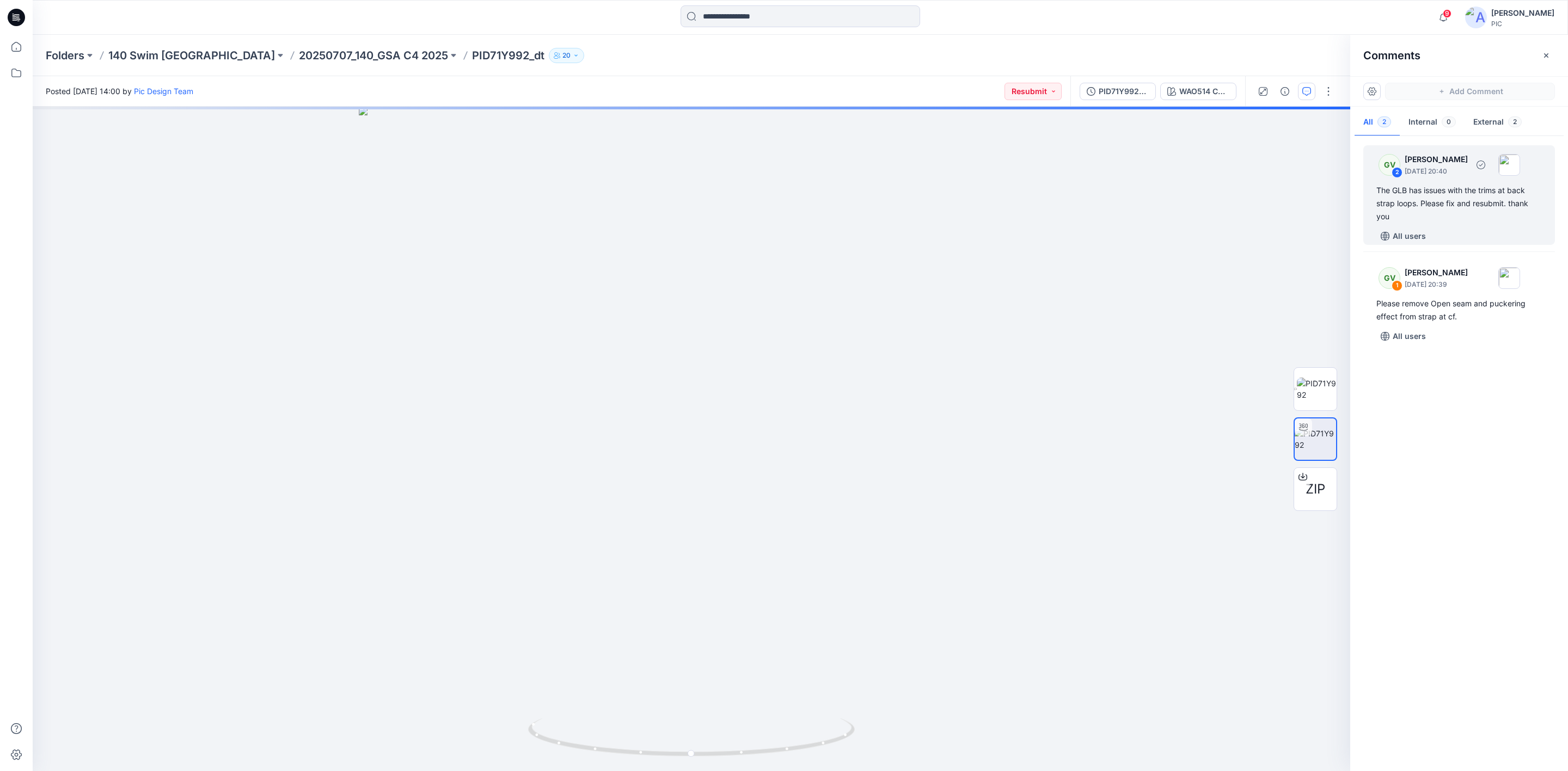
click at [1423, 216] on div "The GLB has issues with the trims at back strap loops. Please fix and resubmit.…" at bounding box center [1459, 203] width 166 height 39
click at [1433, 193] on div "The GLB has issues with the trims at back strap loops. Please fix and resubmit.…" at bounding box center [1459, 203] width 166 height 39
click at [1444, 474] on div "GV 2 George Voulgaris August 13, 2025 20:40 The GLB has issues with the trims a…" at bounding box center [1459, 451] width 218 height 624
click at [1317, 384] on img at bounding box center [1316, 389] width 40 height 23
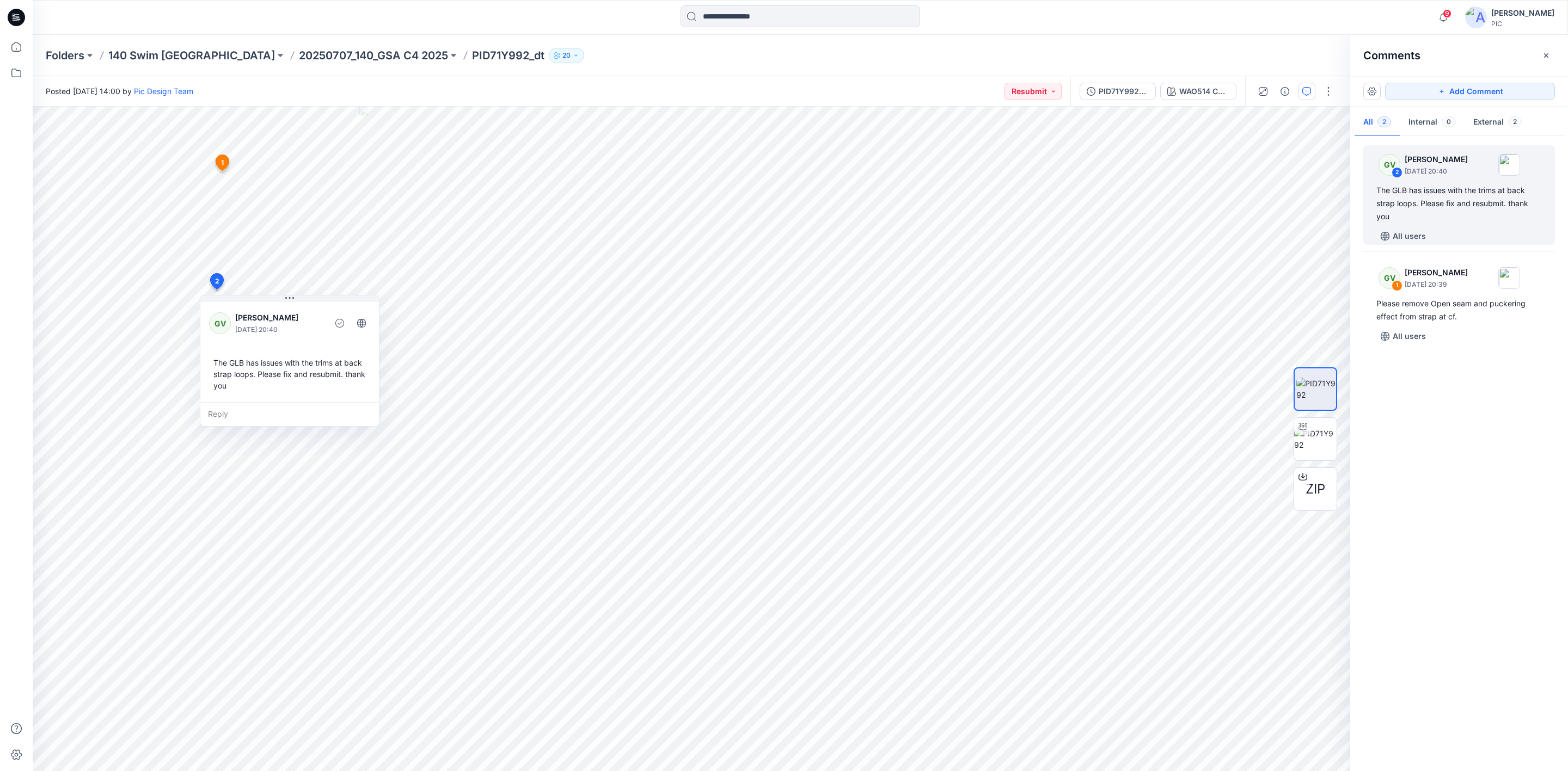
click at [1457, 420] on div "GV 2 George Voulgaris August 13, 2025 20:40 The GLB has issues with the trims a…" at bounding box center [1459, 451] width 218 height 624
click at [1428, 315] on div "Please remove Open seam and puckering effect from strap at cf." at bounding box center [1459, 310] width 166 height 26
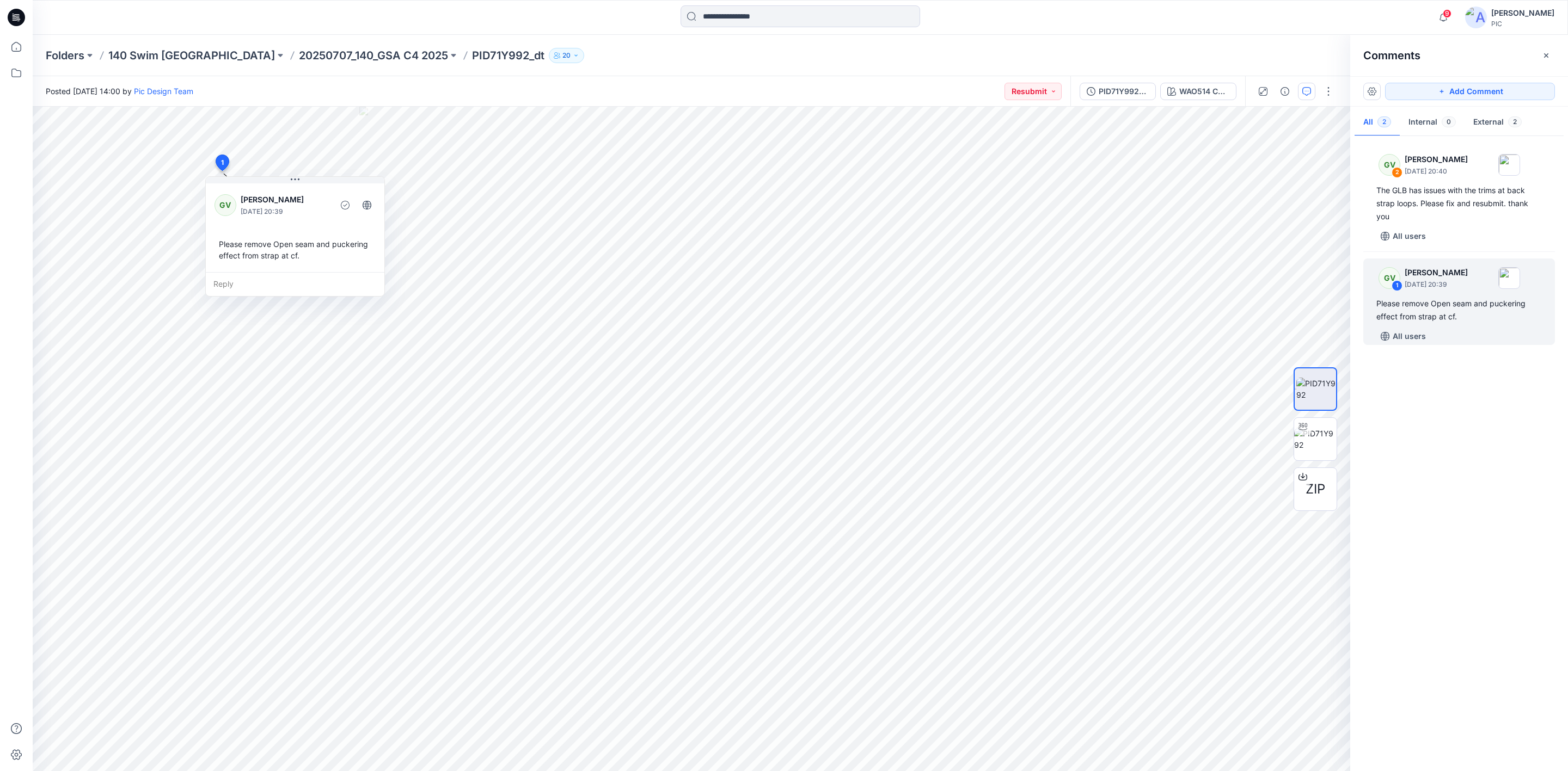
click at [1480, 467] on div "GV 2 George Voulgaris August 13, 2025 20:40 The GLB has issues with the trims a…" at bounding box center [1459, 451] width 218 height 624
click at [299, 55] on p "20250707_140_GSA C4 2025" at bounding box center [373, 55] width 149 height 16
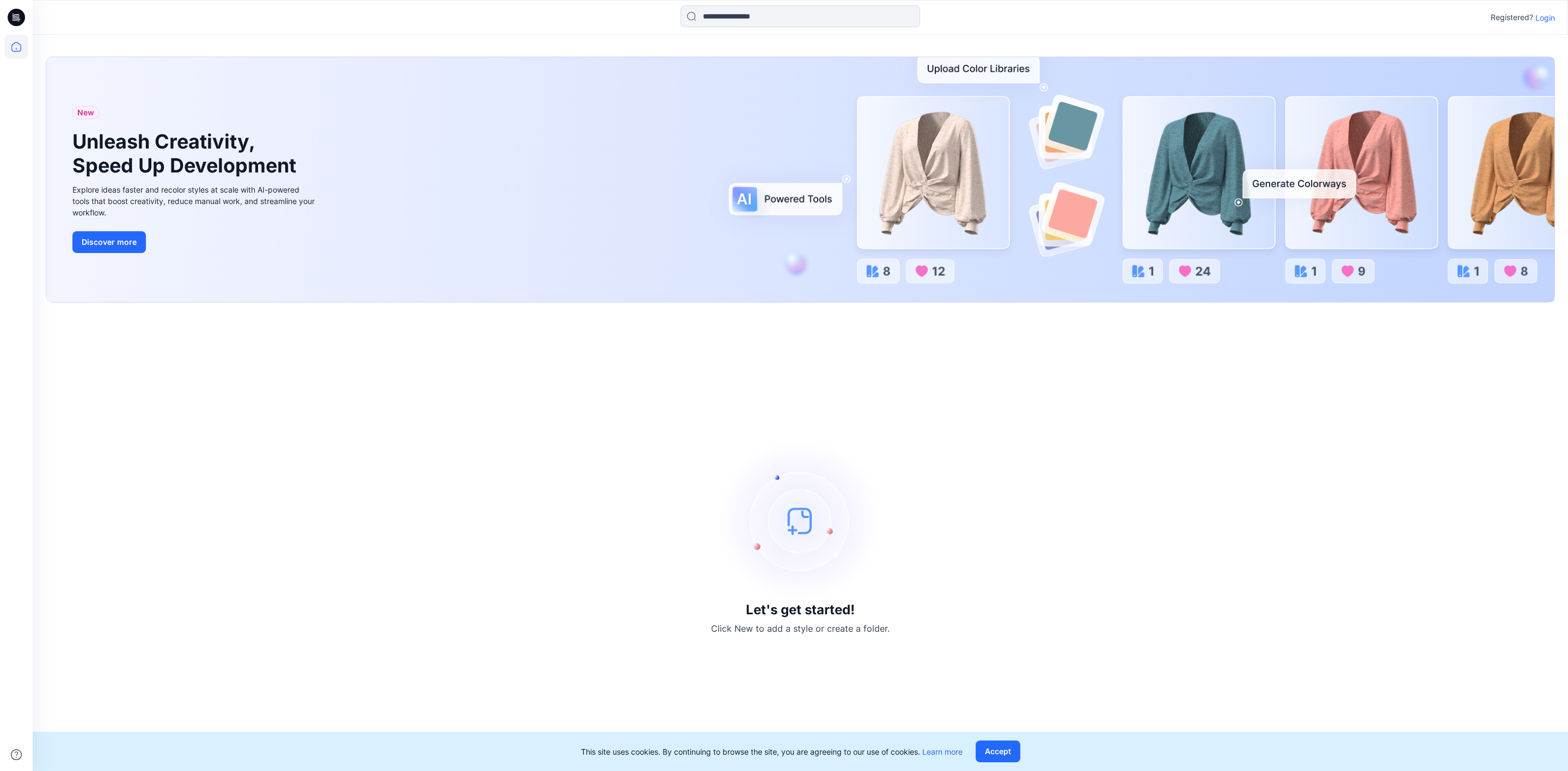
click at [1540, 22] on p "Login" at bounding box center [1545, 17] width 20 height 11
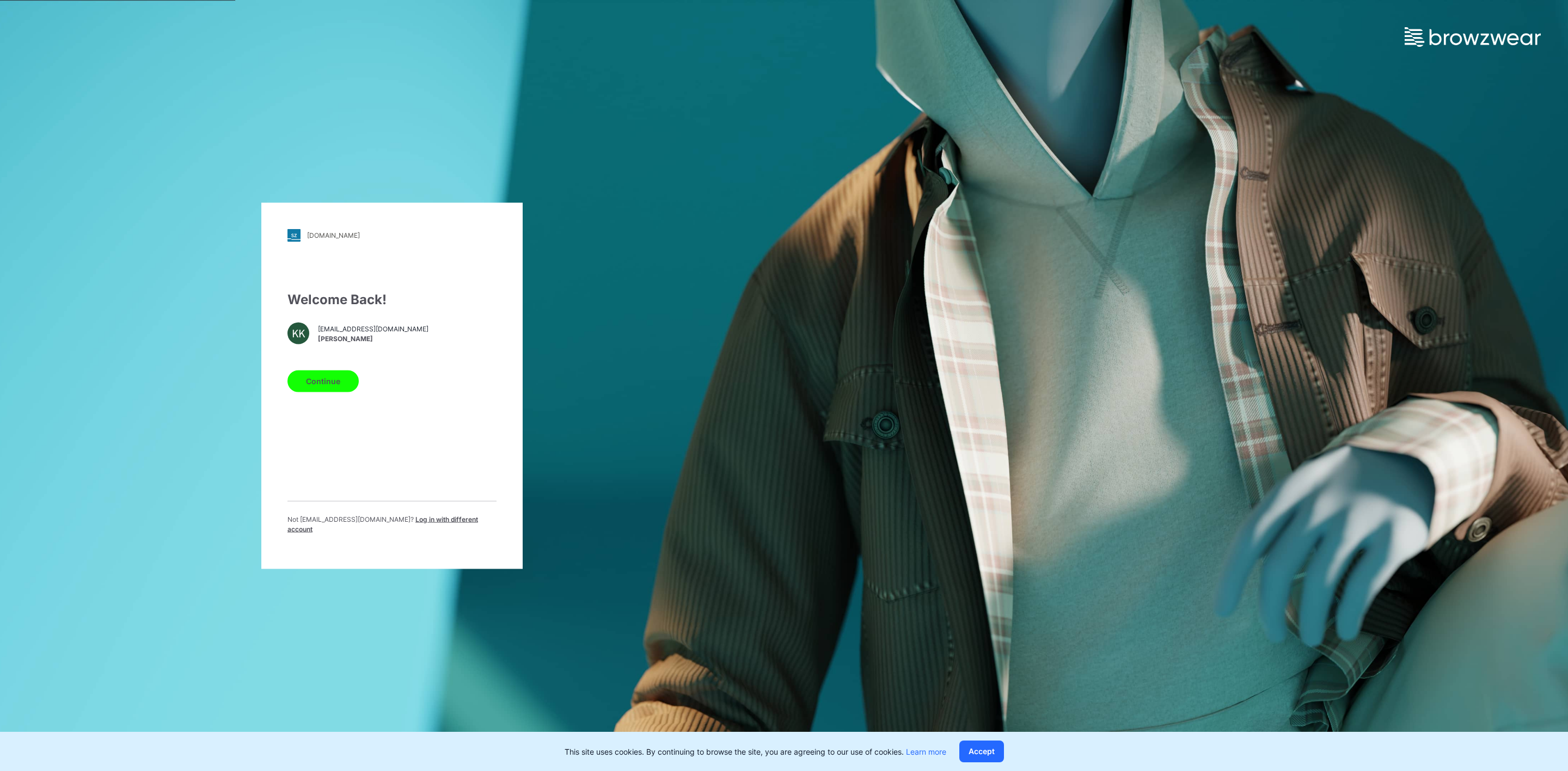
click at [396, 524] on span "Log in with different account" at bounding box center [383, 523] width 191 height 18
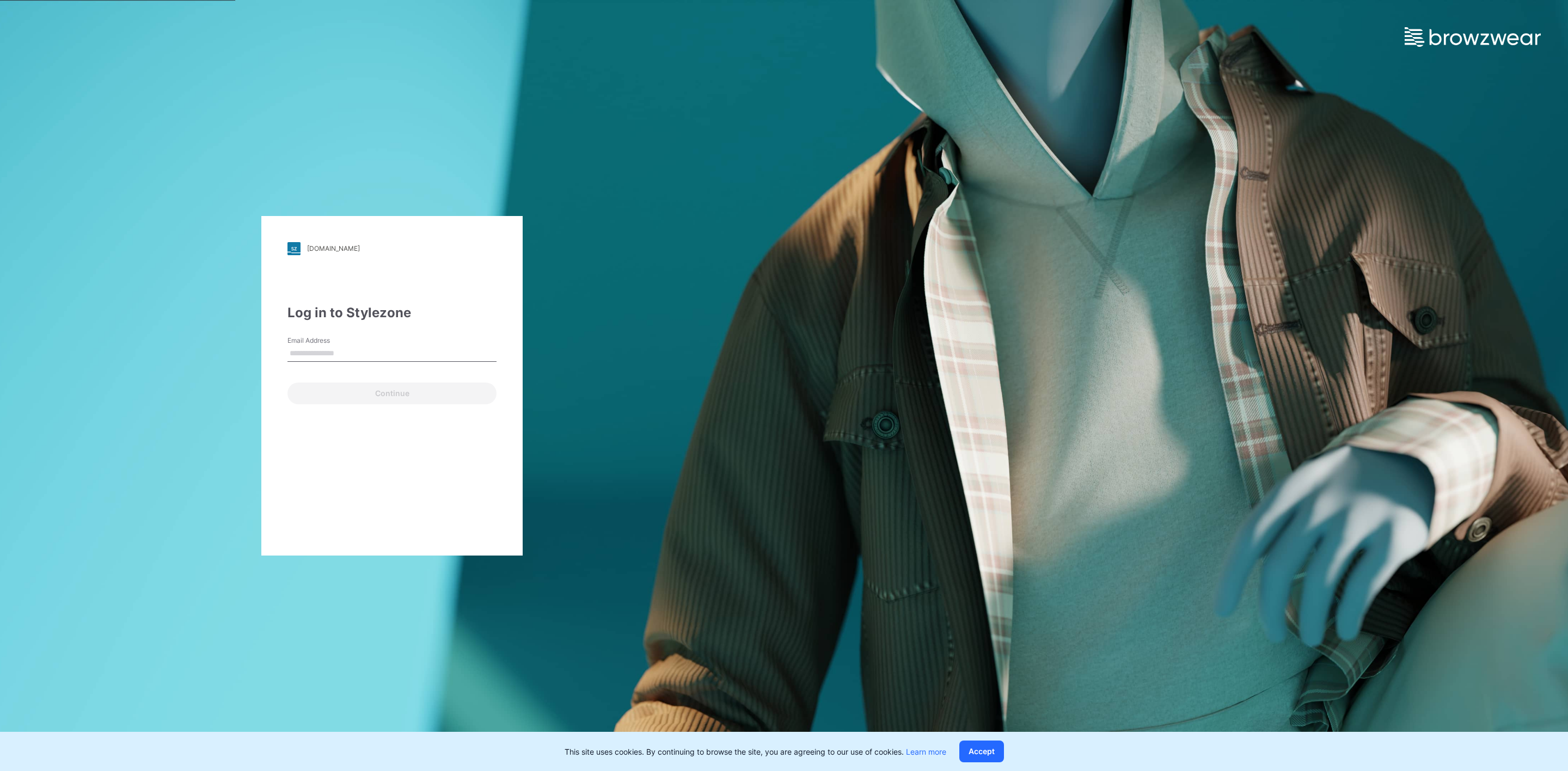
type input "**********"
click at [378, 395] on button "Continue" at bounding box center [392, 393] width 209 height 22
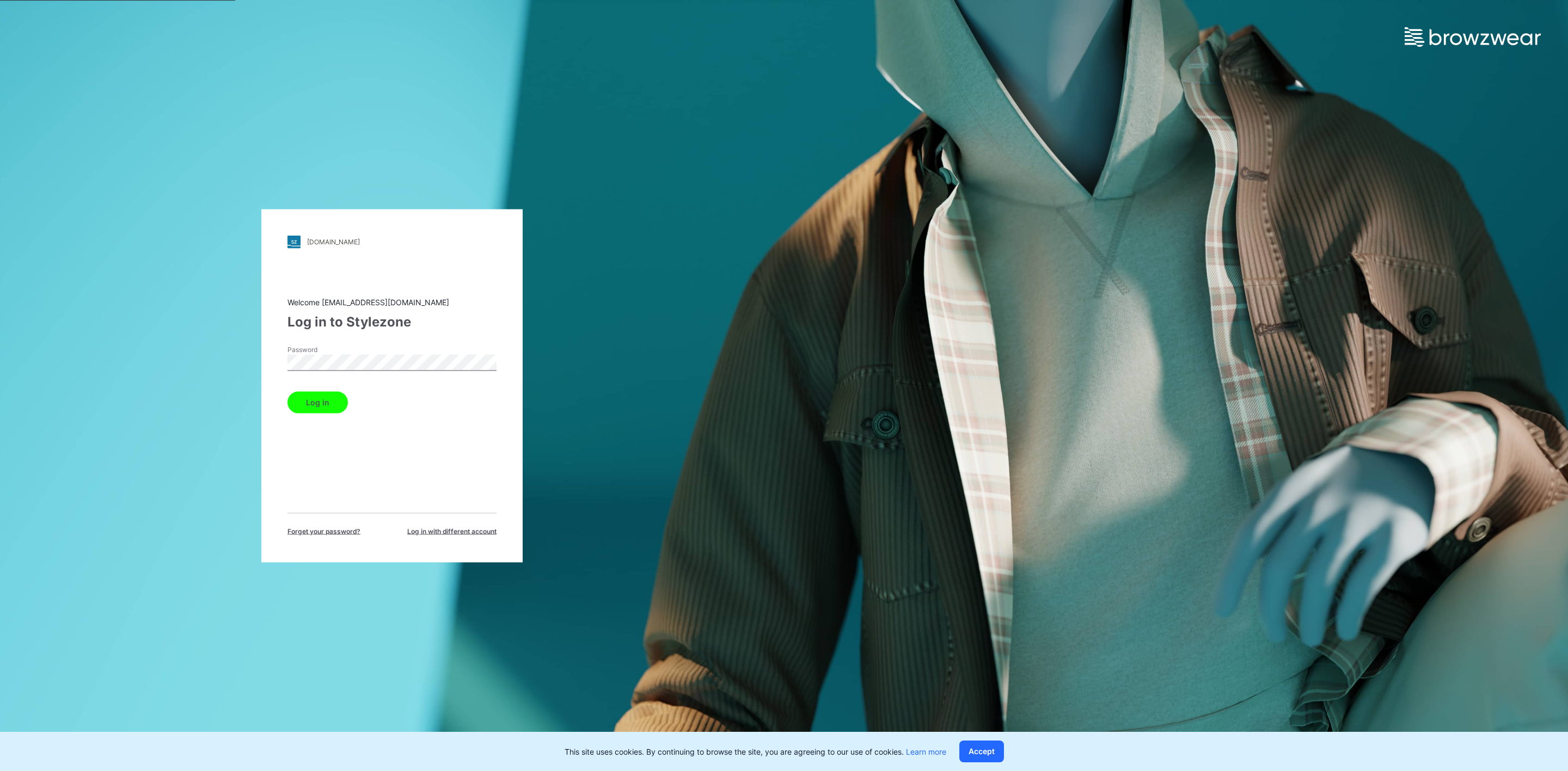
click at [324, 404] on button "Log in" at bounding box center [317, 402] width 60 height 22
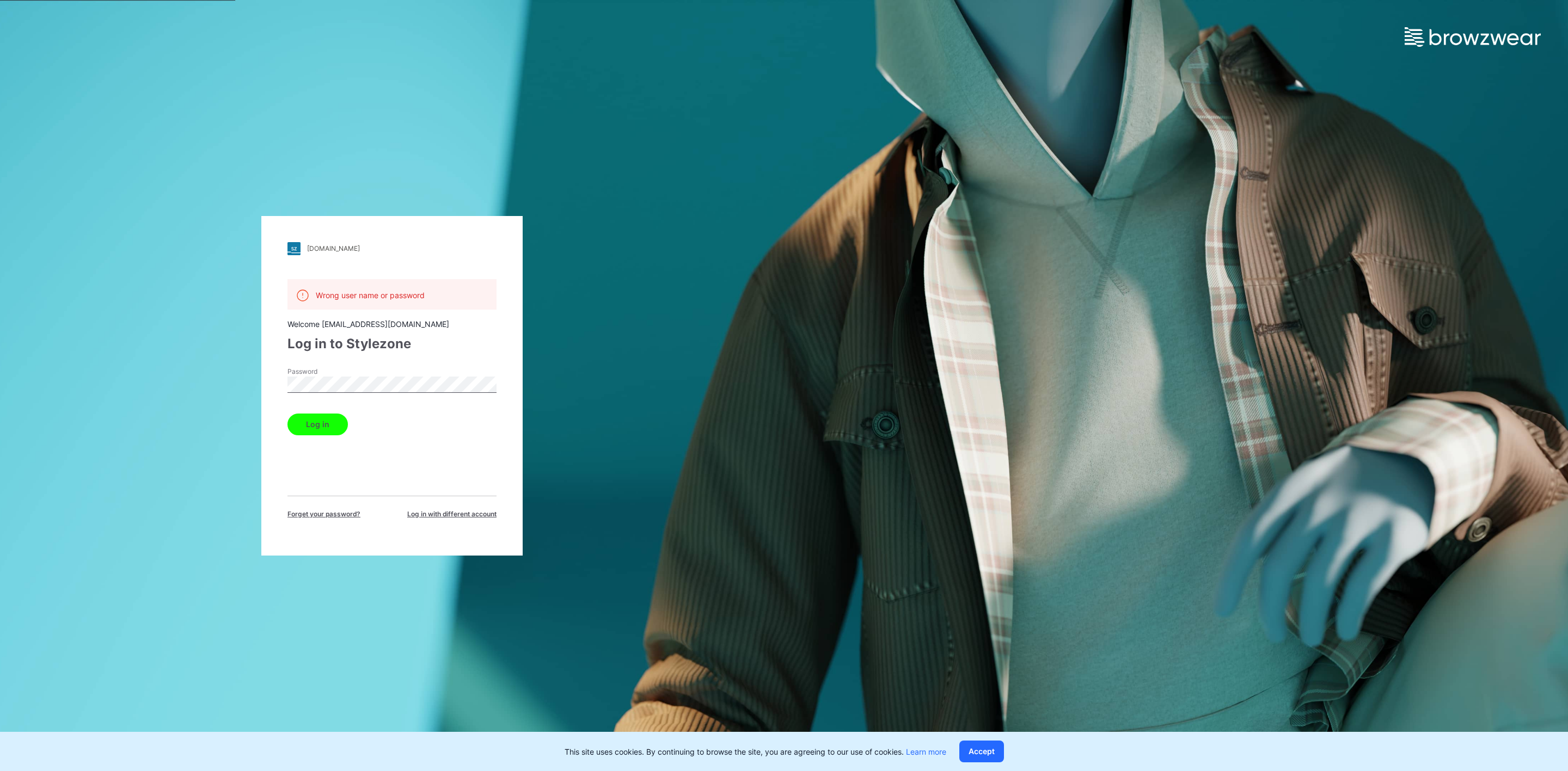
click at [469, 516] on span "Log in with different account" at bounding box center [452, 515] width 89 height 10
click at [316, 353] on input "Email Address" at bounding box center [392, 354] width 209 height 16
type input "**********"
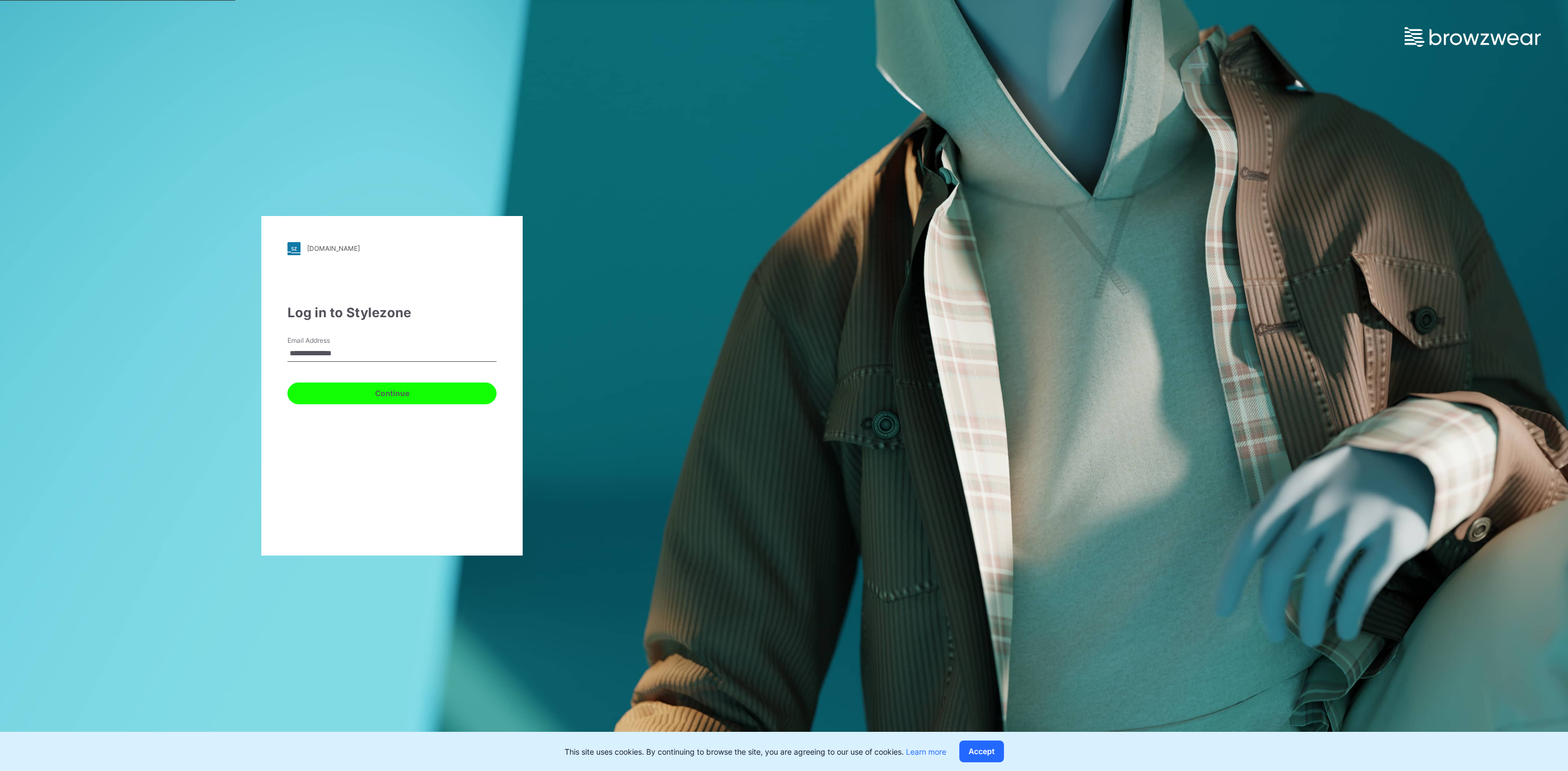
click at [374, 394] on button "Continue" at bounding box center [392, 393] width 209 height 22
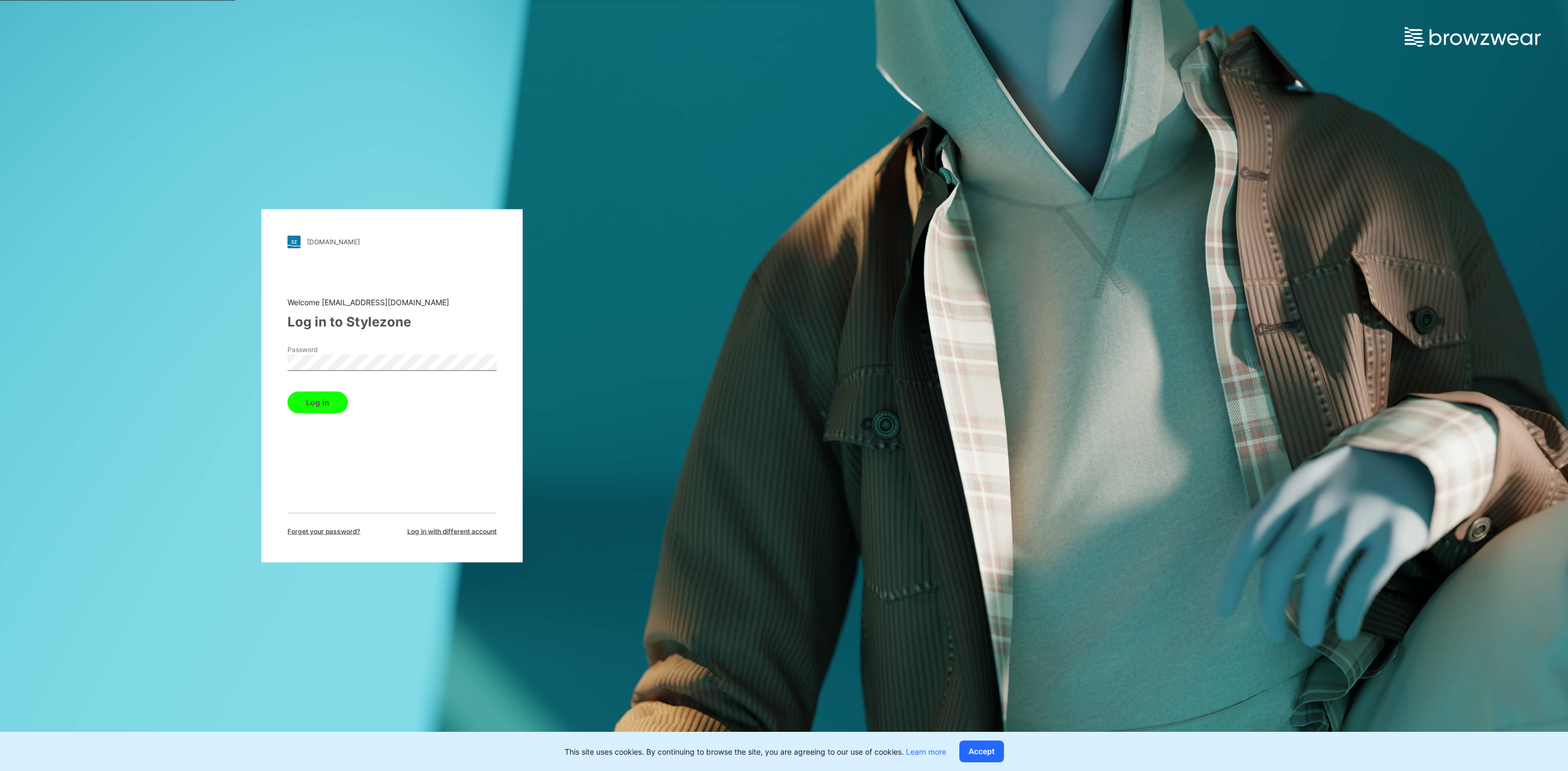
click at [316, 391] on button "Log in" at bounding box center [317, 402] width 60 height 22
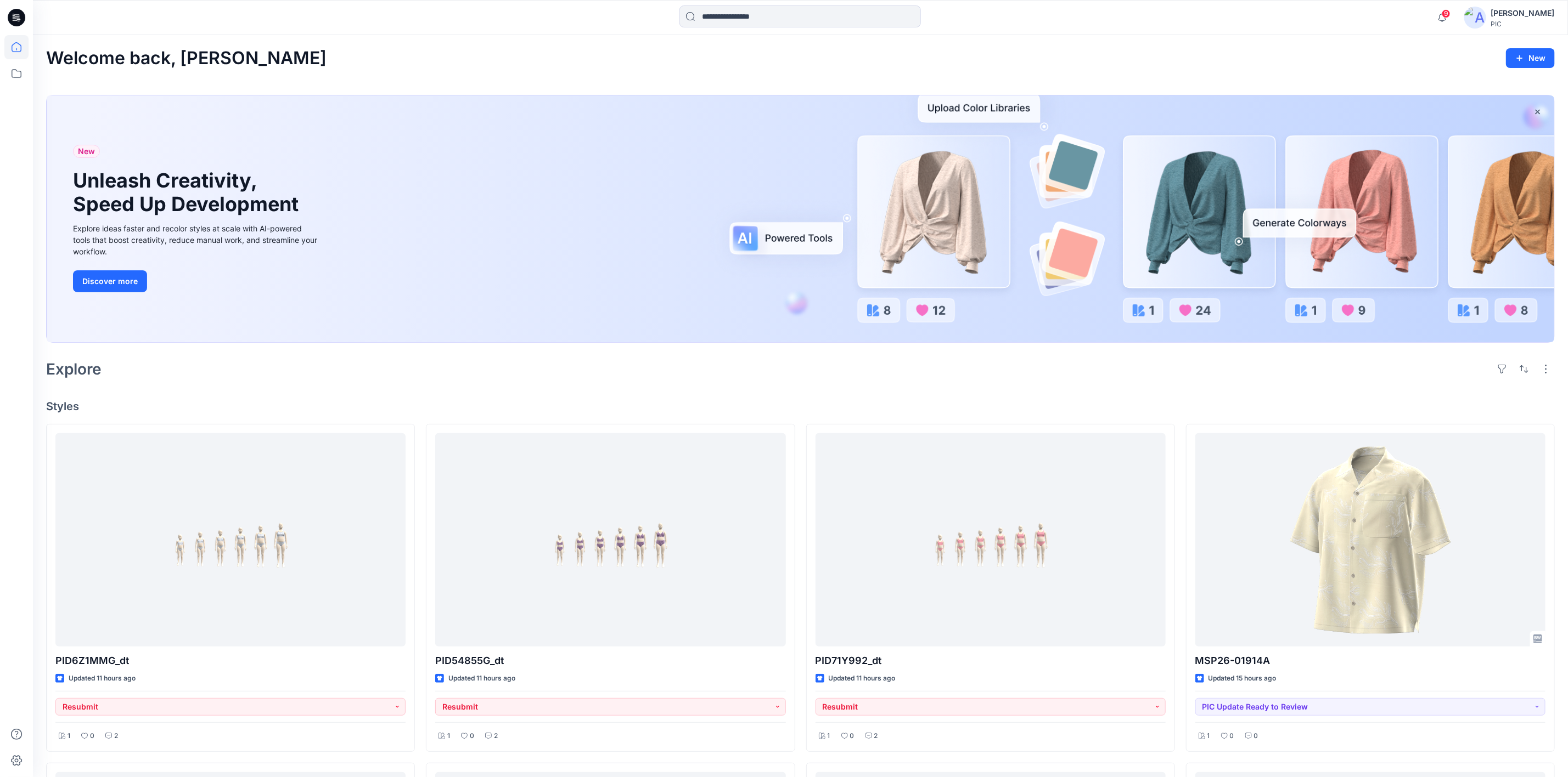
drag, startPoint x: 321, startPoint y: 79, endPoint x: 351, endPoint y: 92, distance: 32.7
click at [321, 79] on div "Welcome back, [PERSON_NAME] New New Unleash Creativity, Speed Up Development Ex…" at bounding box center [801, 759] width 1535 height 1448
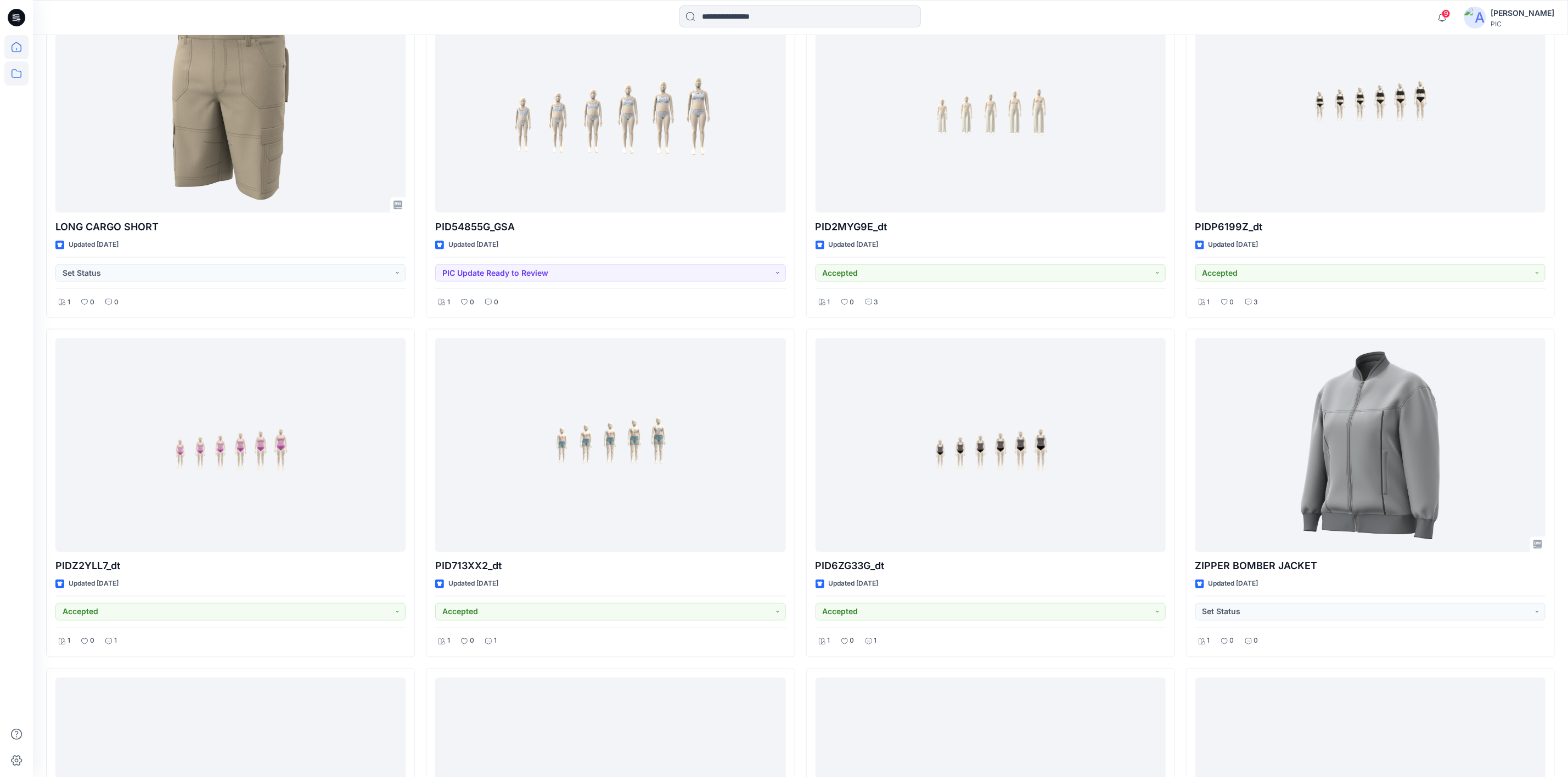
scroll to position [1093, 0]
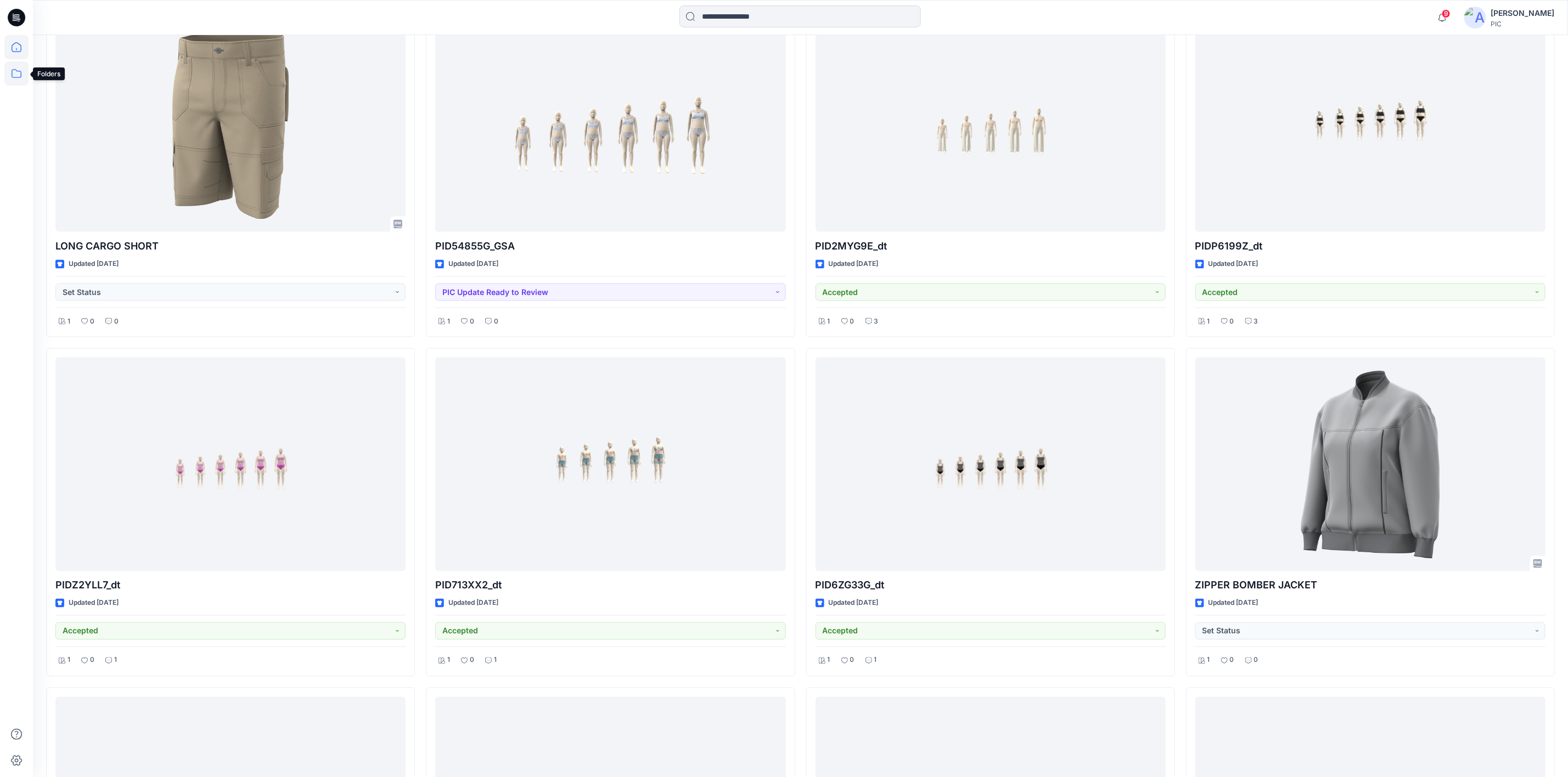
click at [11, 73] on icon at bounding box center [16, 73] width 24 height 24
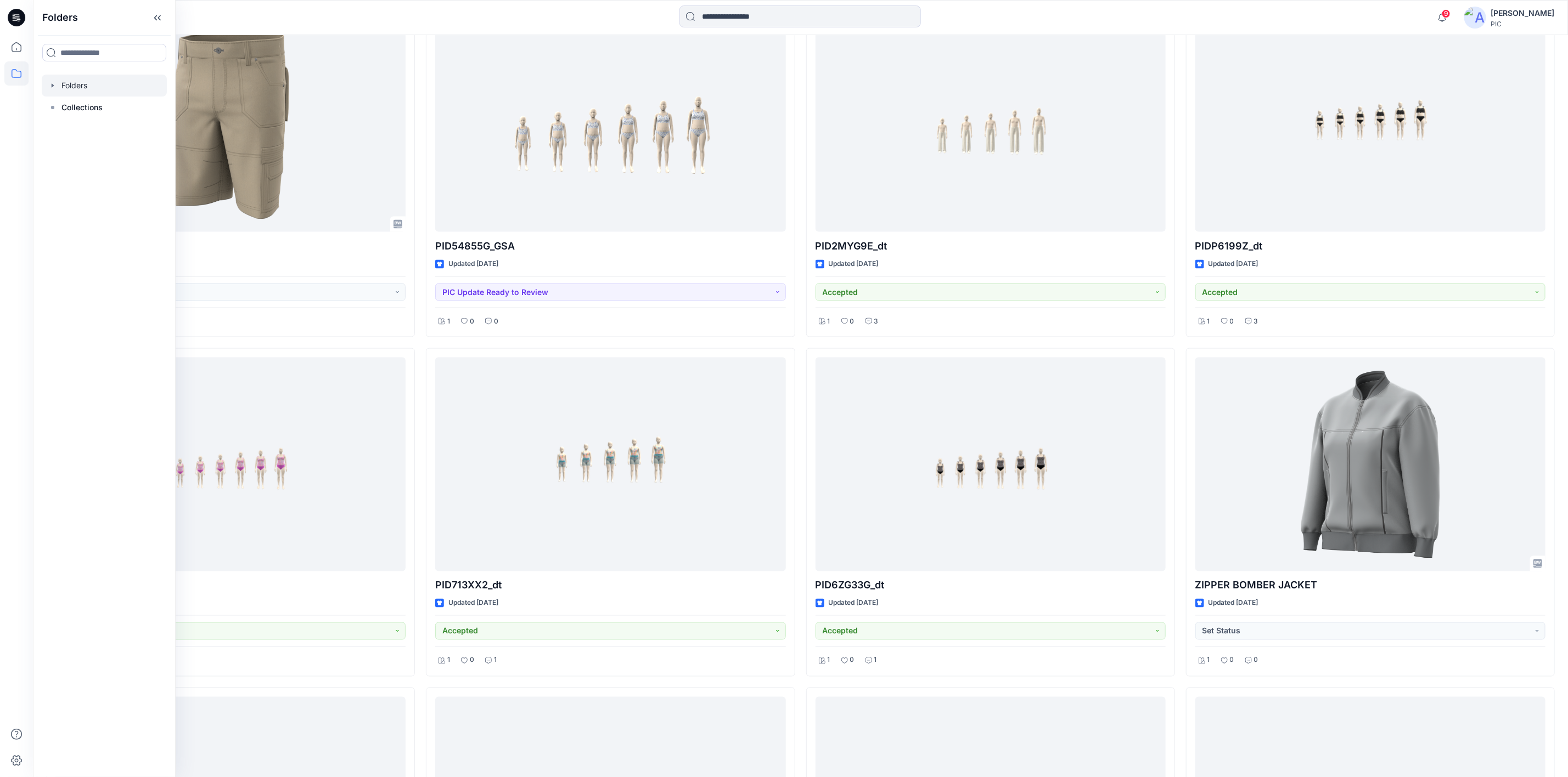
click at [74, 86] on div at bounding box center [105, 85] width 125 height 22
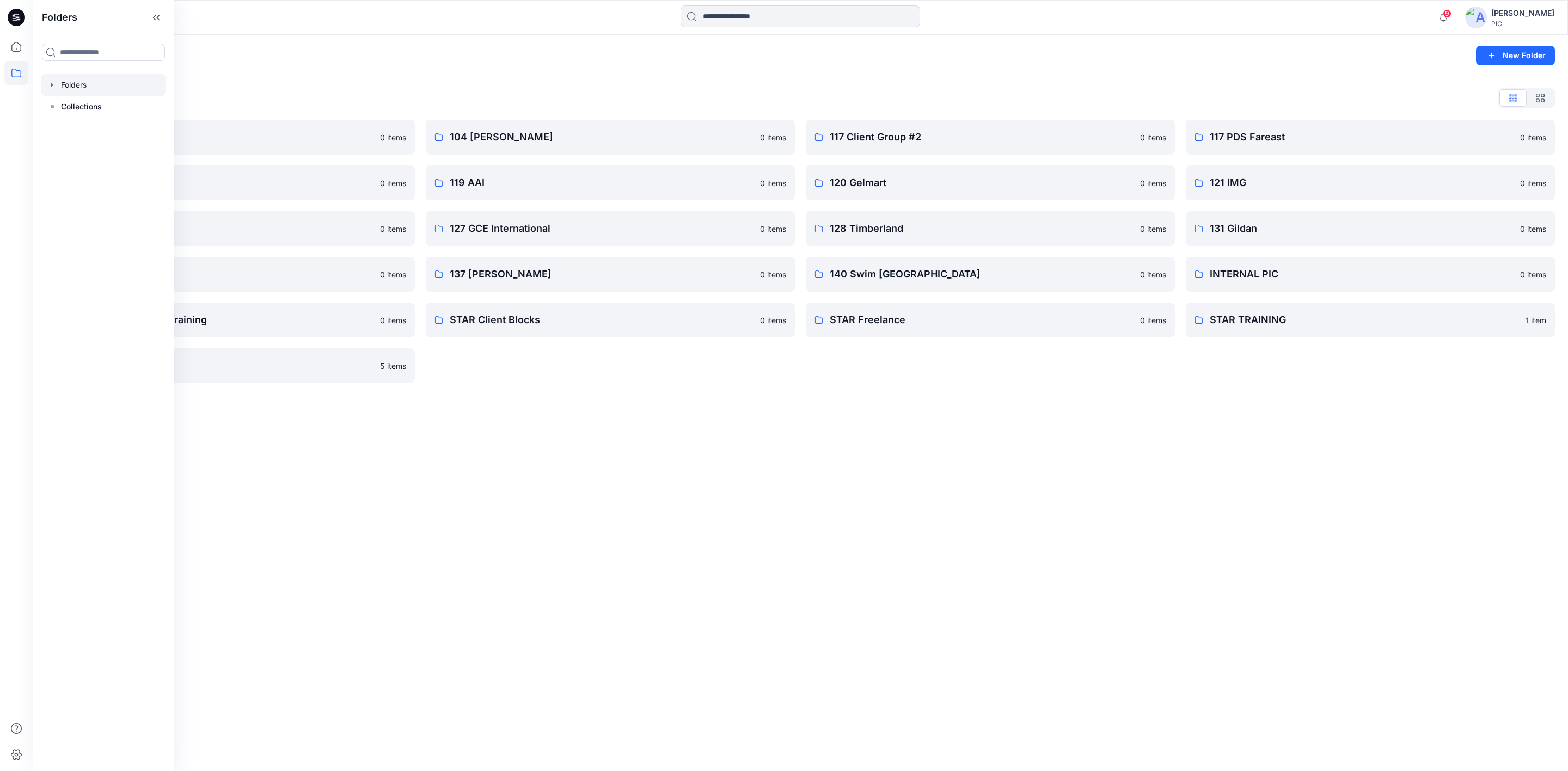
click at [680, 564] on div "Folders New Folder Folders List 103 HIS International 0 items 118 Add Black 0 i…" at bounding box center [800, 403] width 1535 height 736
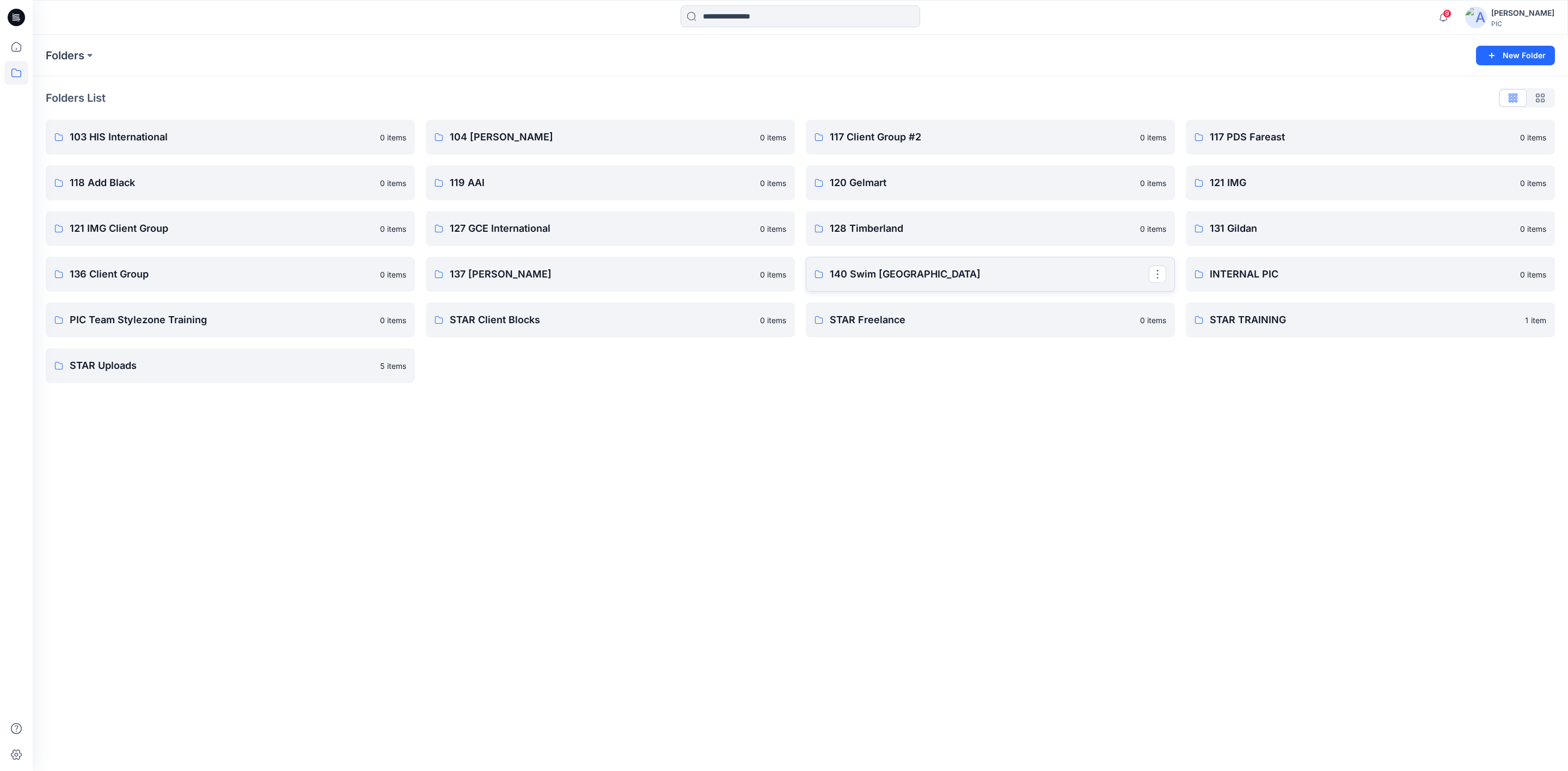
click at [900, 278] on p "140 Swim [GEOGRAPHIC_DATA]" at bounding box center [989, 274] width 319 height 16
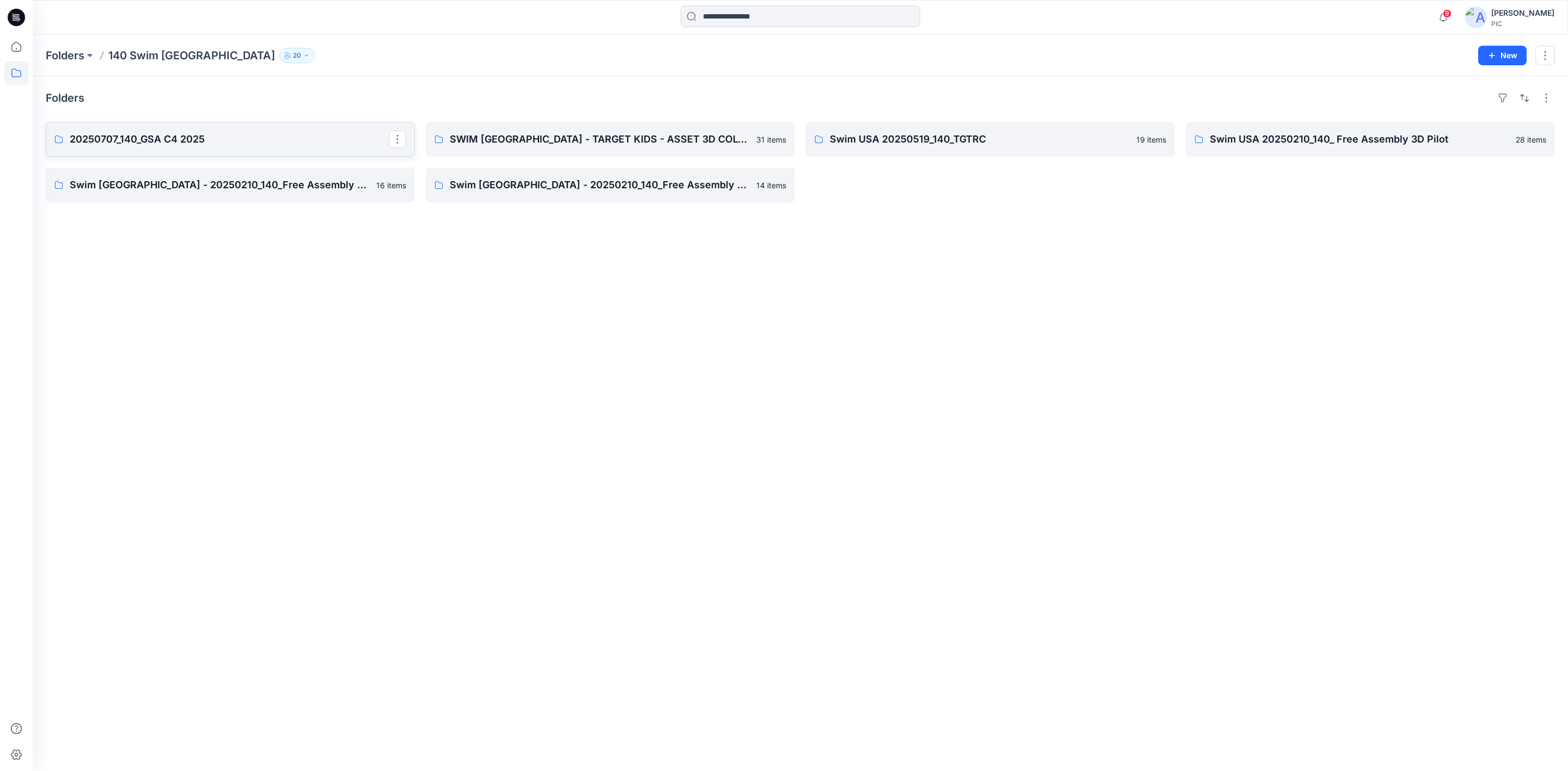
click at [210, 137] on p "20250707_140_GSA C4 2025" at bounding box center [229, 139] width 319 height 16
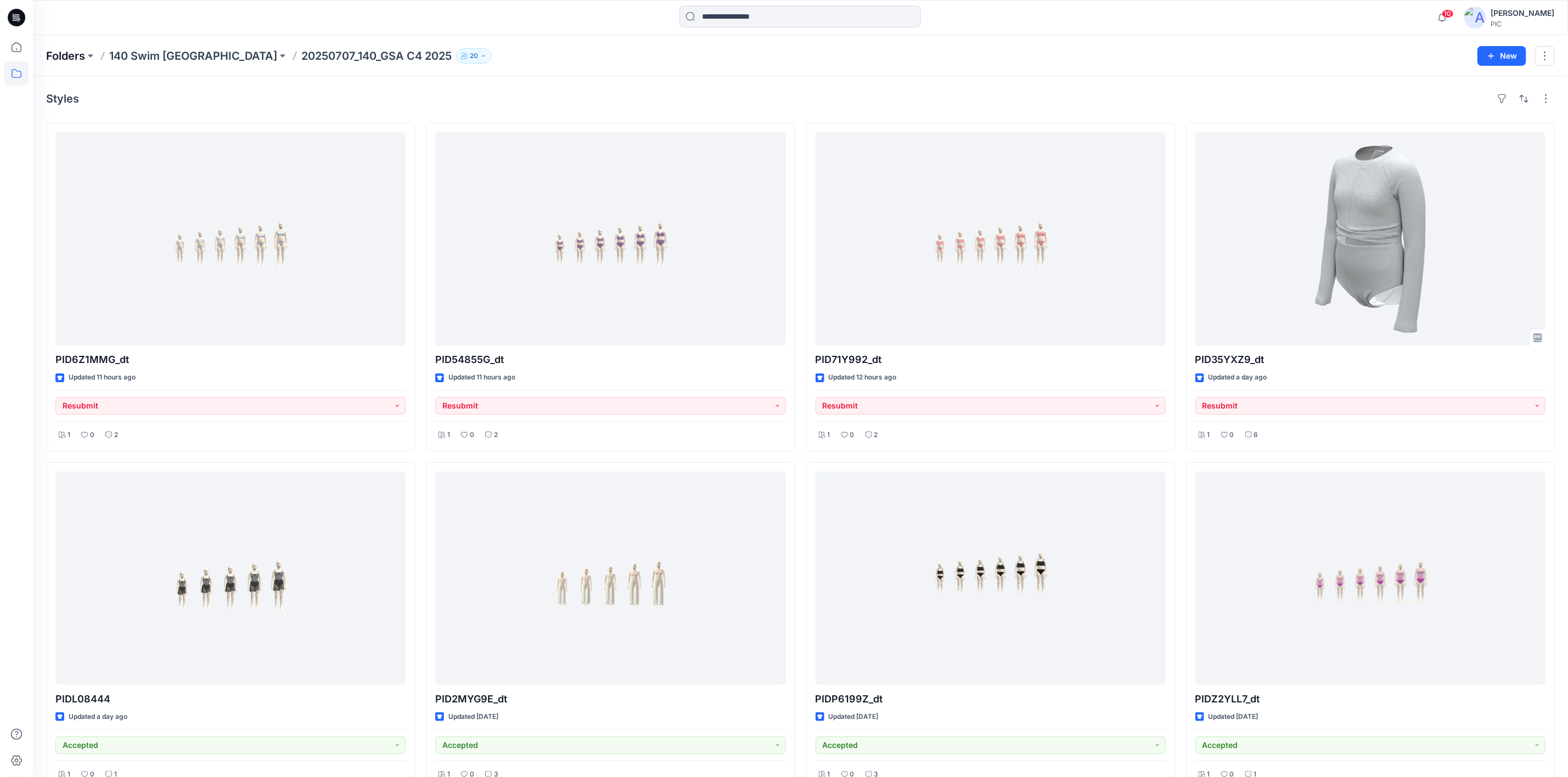
click at [74, 56] on p "Folders" at bounding box center [66, 56] width 39 height 16
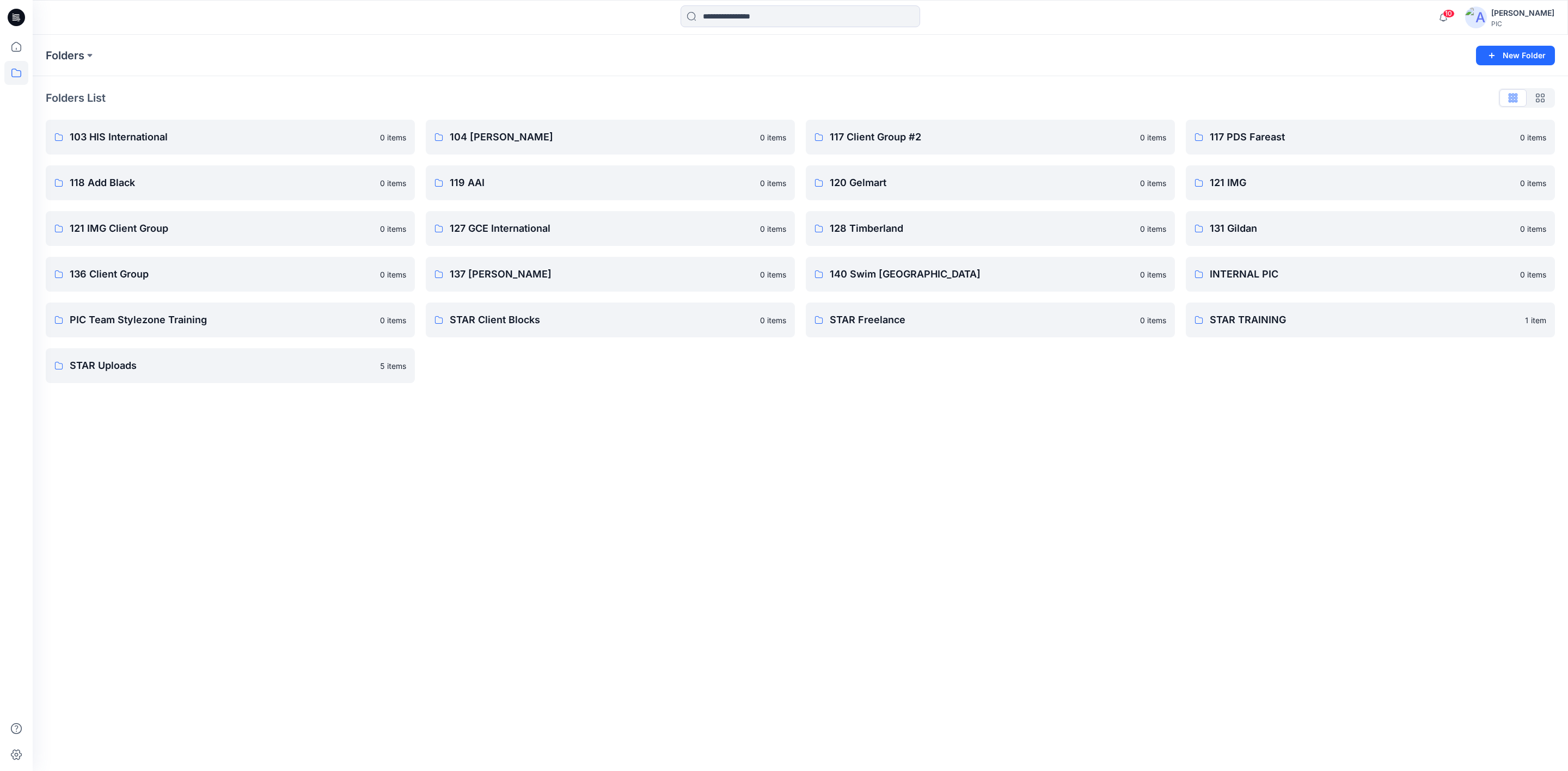
drag, startPoint x: 11, startPoint y: 15, endPoint x: 16, endPoint y: 24, distance: 10.3
click at [11, 14] on icon at bounding box center [16, 17] width 17 height 17
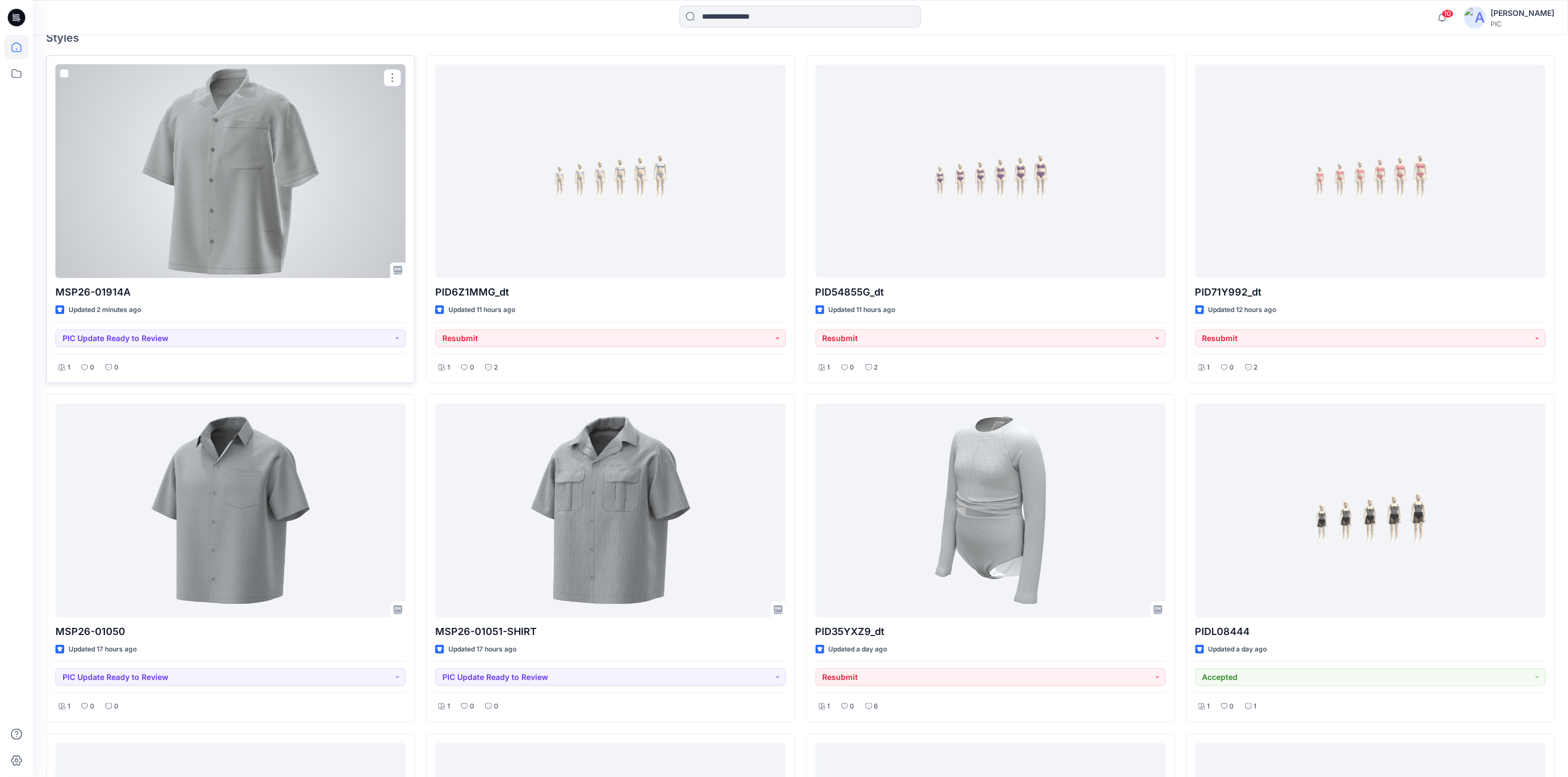
scroll to position [384, 0]
